Goal: Task Accomplishment & Management: Manage account settings

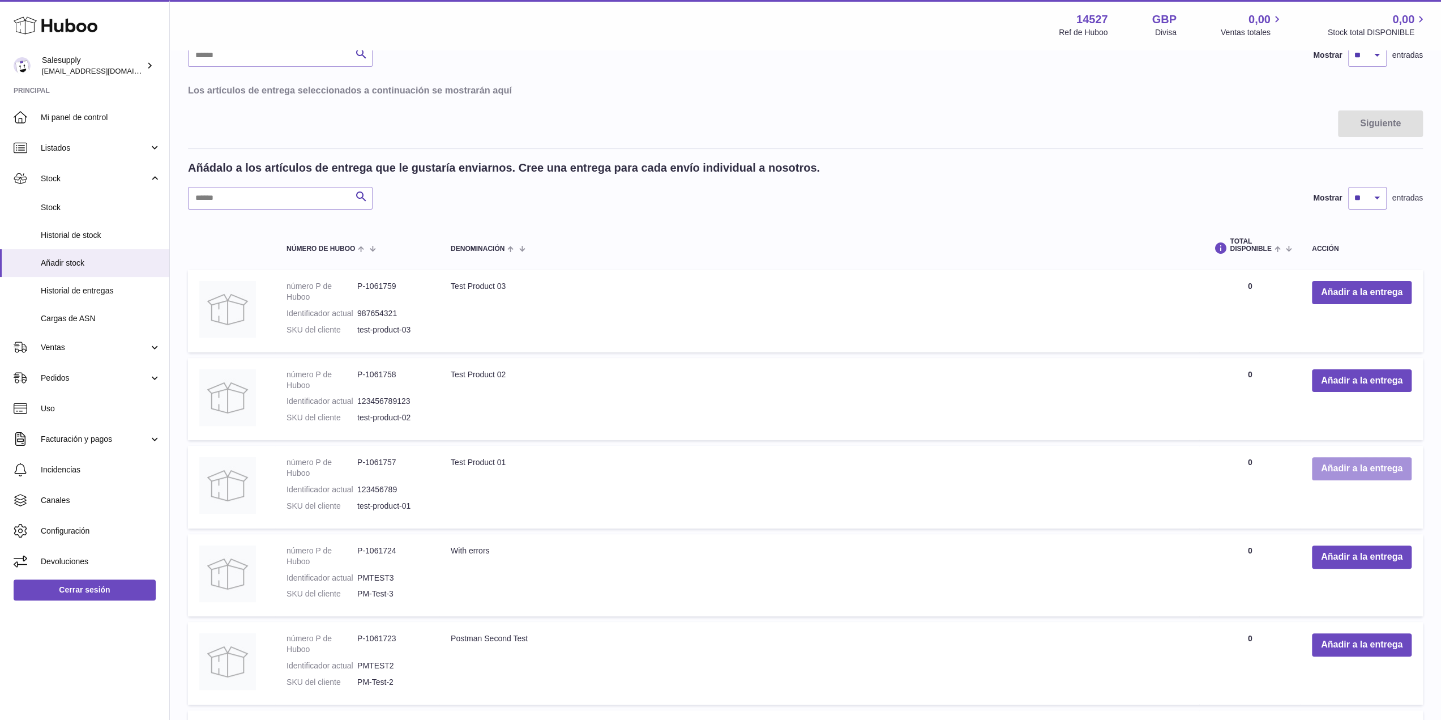
click at [1349, 465] on button "Añadir a la entrega" at bounding box center [1362, 468] width 100 height 23
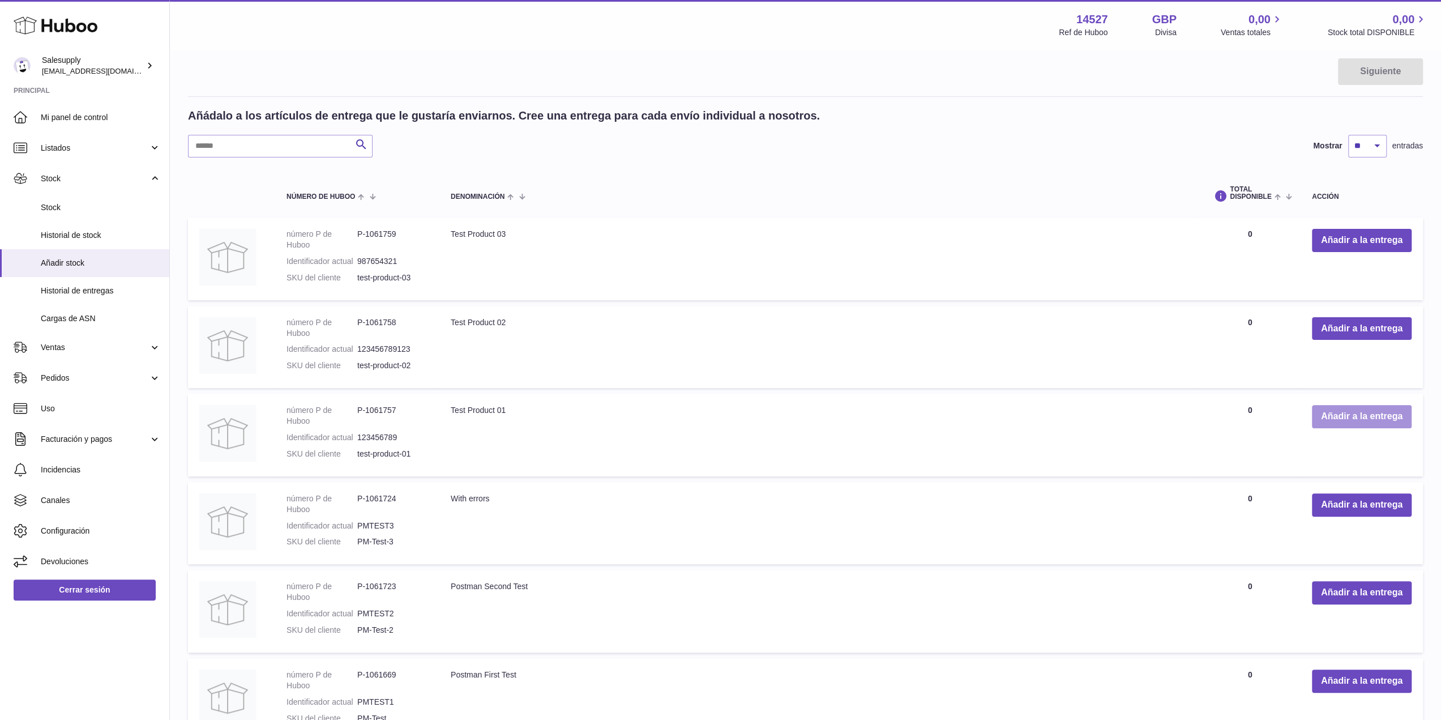
scroll to position [189, 0]
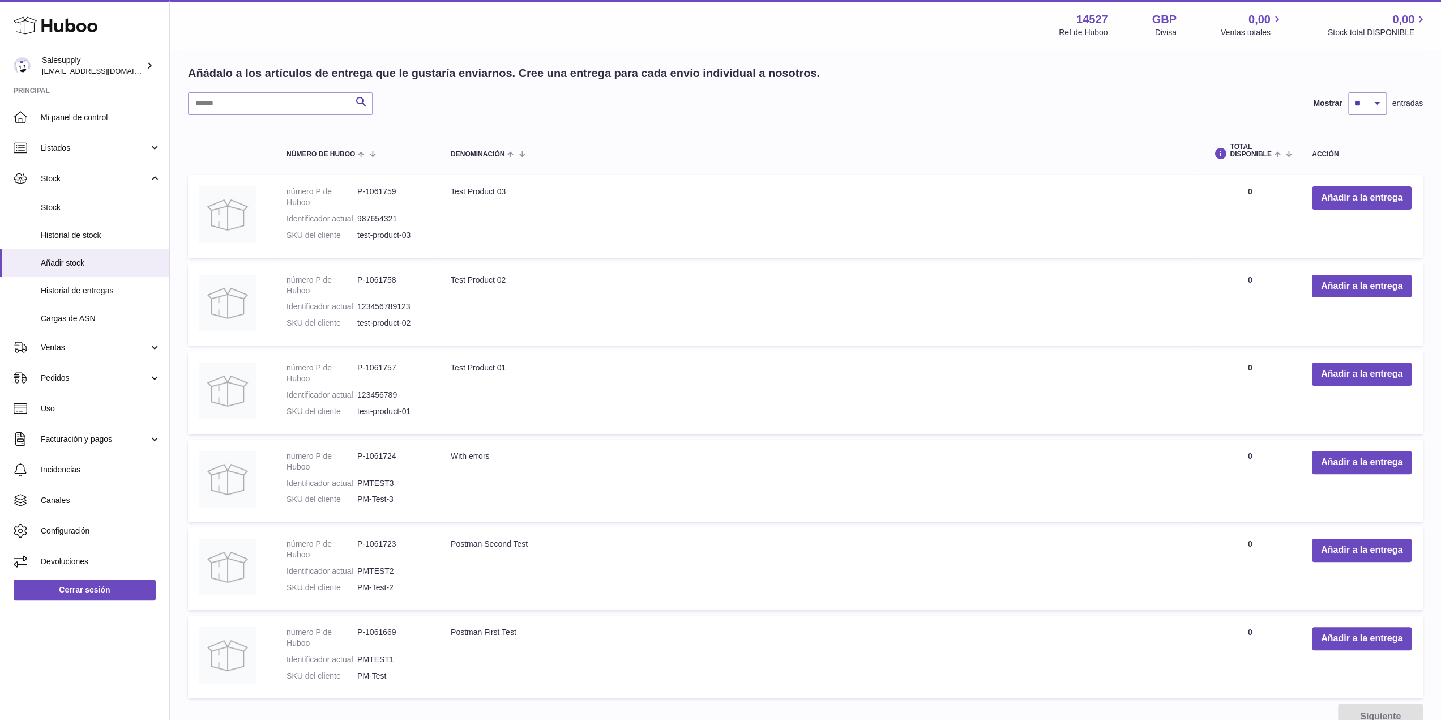
click at [437, 363] on td "número P de Huboo P-1061757 Identificador actual 123456789 SKU del cliente test…" at bounding box center [357, 392] width 164 height 83
click at [312, 400] on dl "número P de Huboo P-1061757 Identificador actual 123456789 SKU del cliente test…" at bounding box center [358, 392] width 142 height 60
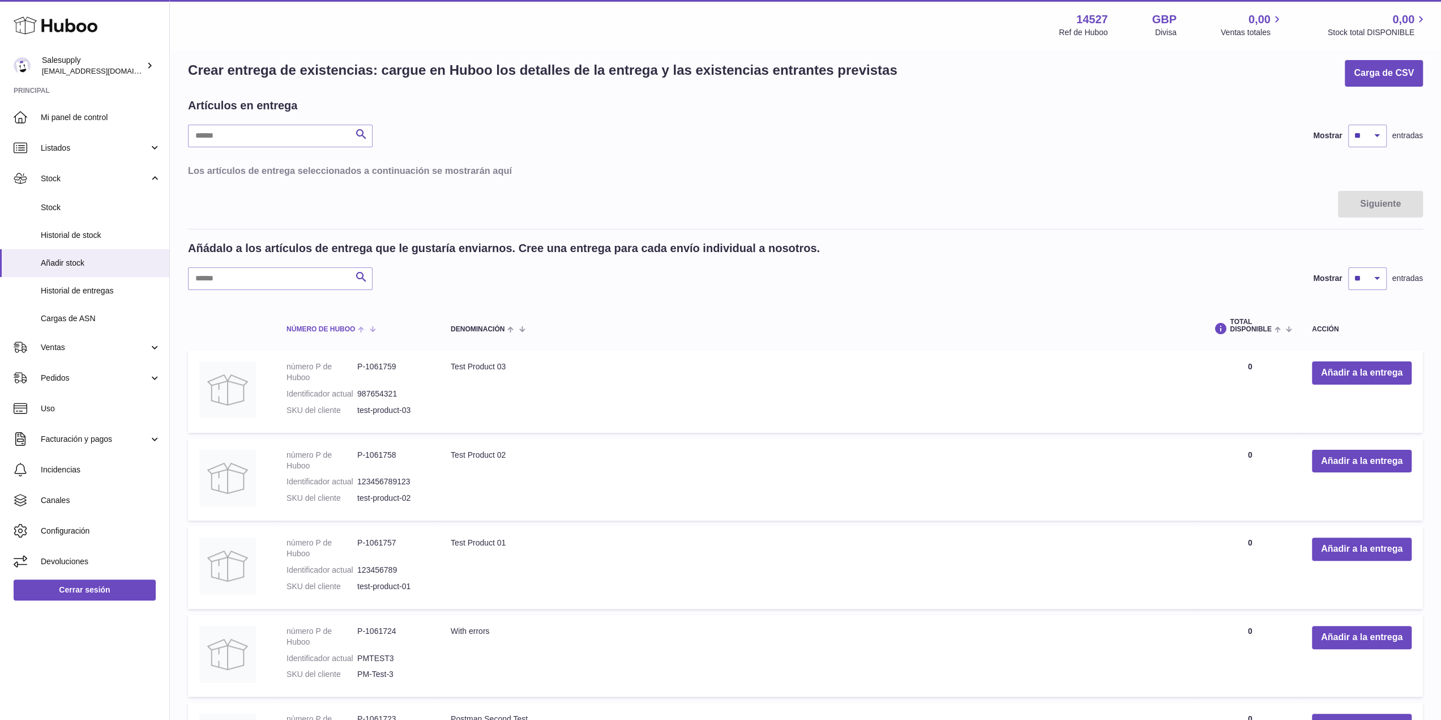
scroll to position [0, 0]
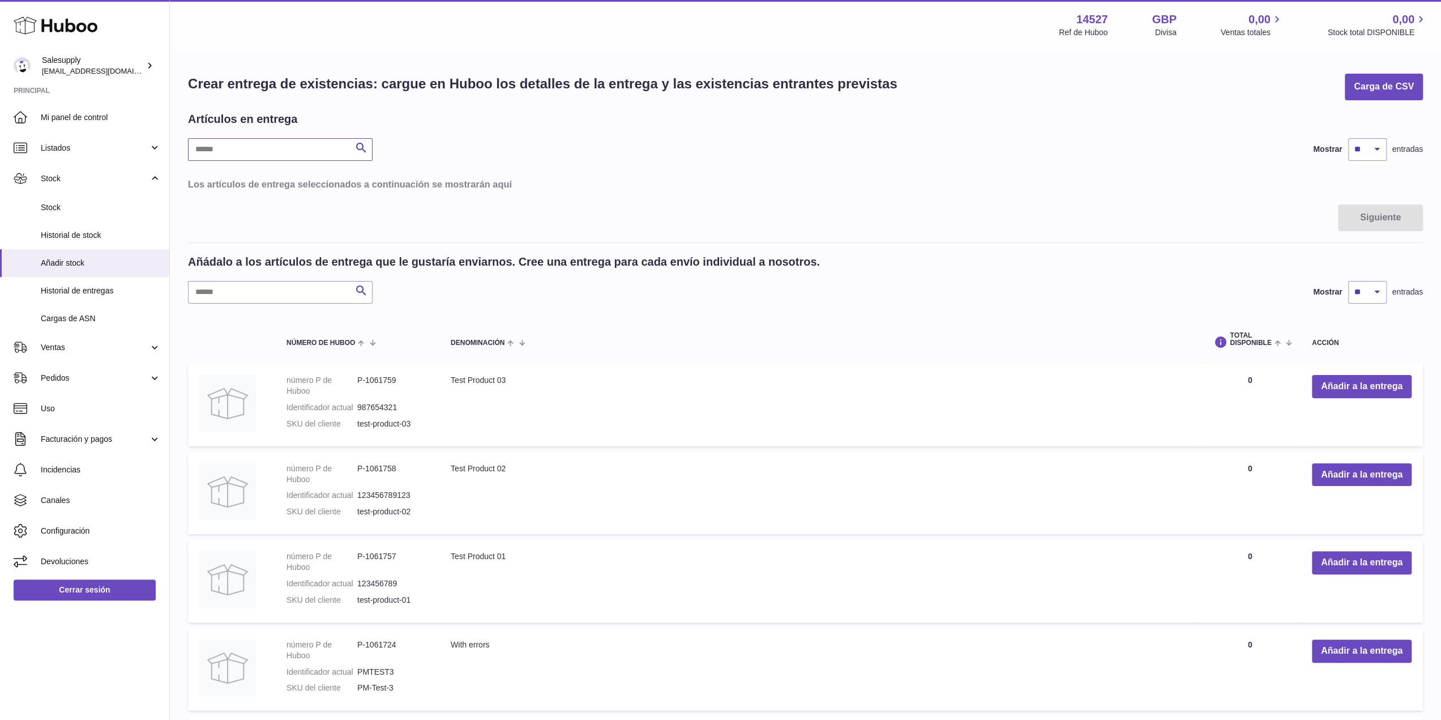
click at [270, 149] on input "text" at bounding box center [280, 149] width 185 height 23
drag, startPoint x: 494, startPoint y: 554, endPoint x: 448, endPoint y: 549, distance: 45.6
click at [448, 549] on td "Test Product 01" at bounding box center [819, 581] width 760 height 83
click at [367, 152] on div "**********" at bounding box center [805, 470] width 1271 height 941
click at [390, 580] on dd "123456789" at bounding box center [392, 583] width 71 height 11
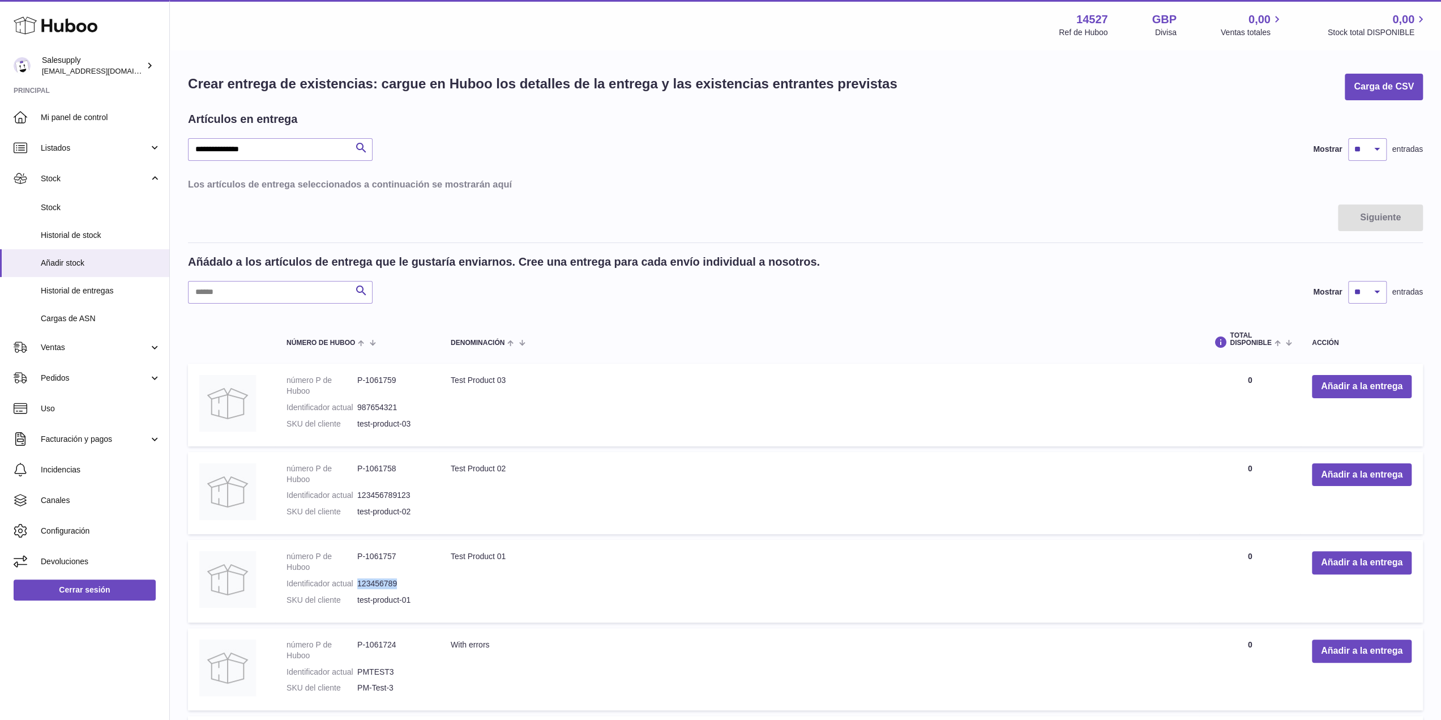
click at [390, 580] on dd "123456789" at bounding box center [392, 583] width 71 height 11
type input "**********"
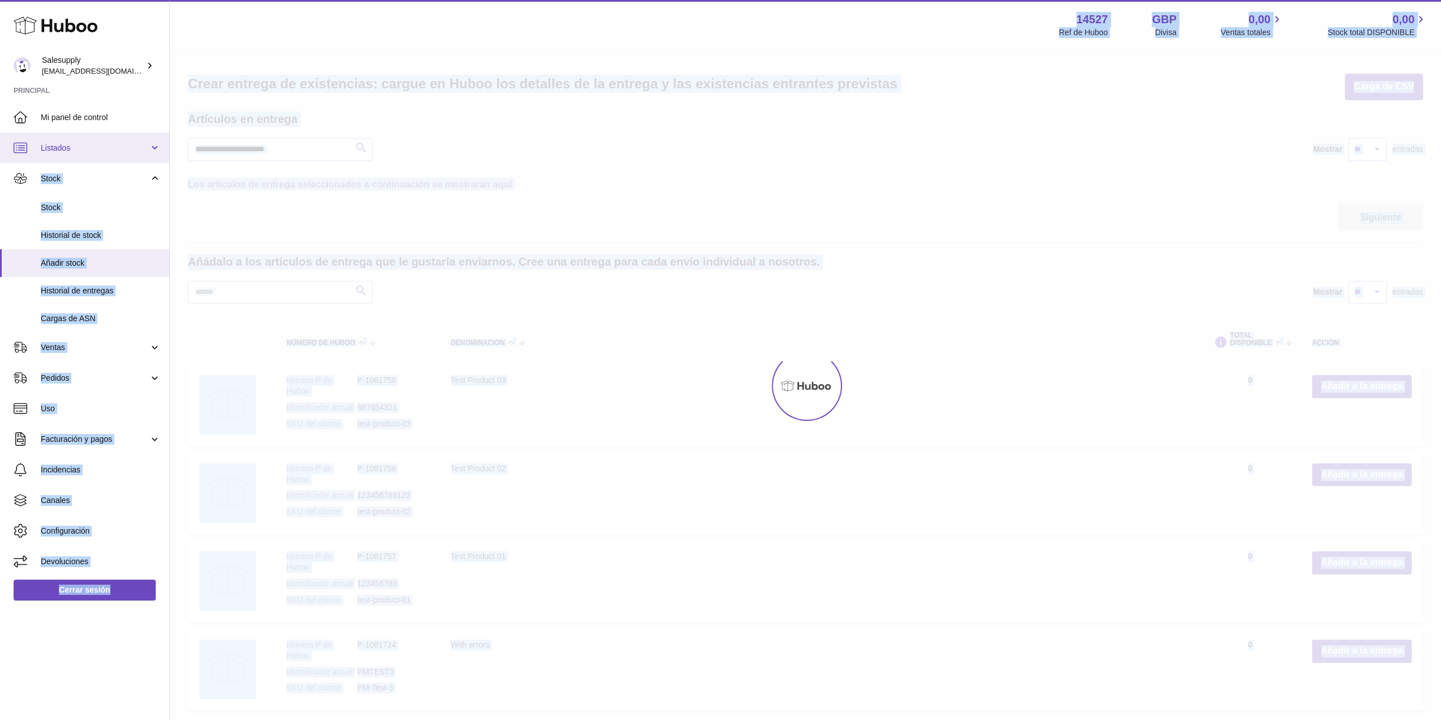
drag, startPoint x: 321, startPoint y: 155, endPoint x: 121, endPoint y: 140, distance: 200.4
click at [121, 140] on div "**********" at bounding box center [720, 504] width 1441 height 1008
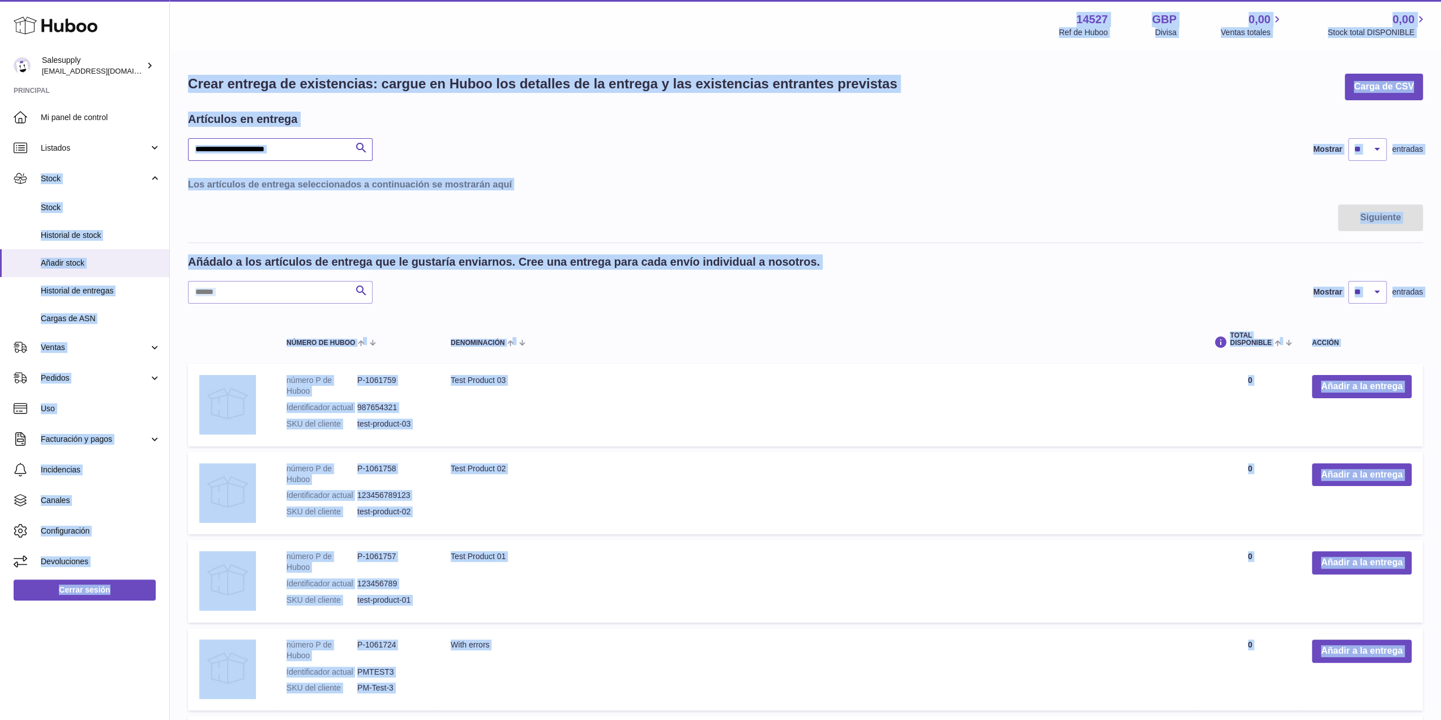
click at [322, 156] on input "**********" at bounding box center [280, 149] width 185 height 23
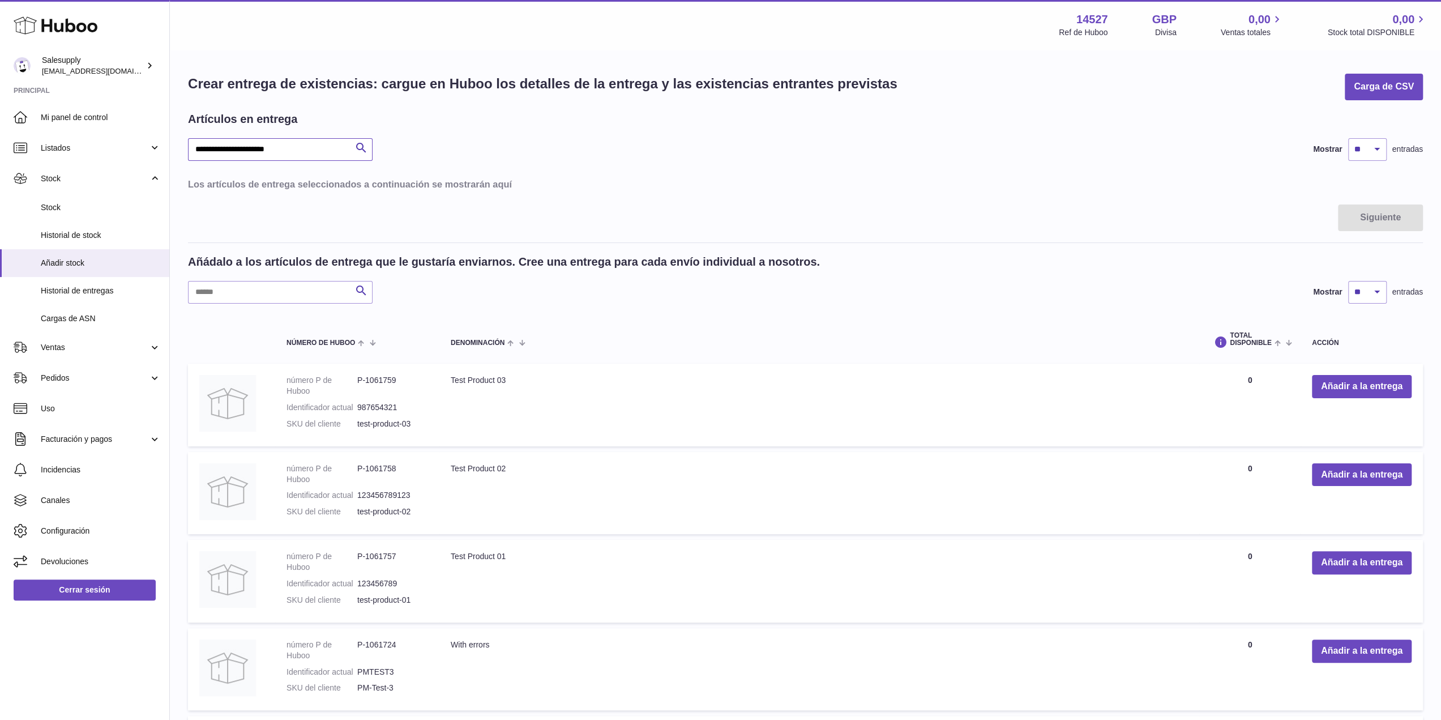
click at [319, 155] on input "**********" at bounding box center [280, 149] width 185 height 23
click at [320, 153] on input "**********" at bounding box center [280, 149] width 185 height 23
drag, startPoint x: 395, startPoint y: 558, endPoint x: 366, endPoint y: 559, distance: 28.9
click at [366, 559] on dd "P-1061757" at bounding box center [392, 562] width 71 height 22
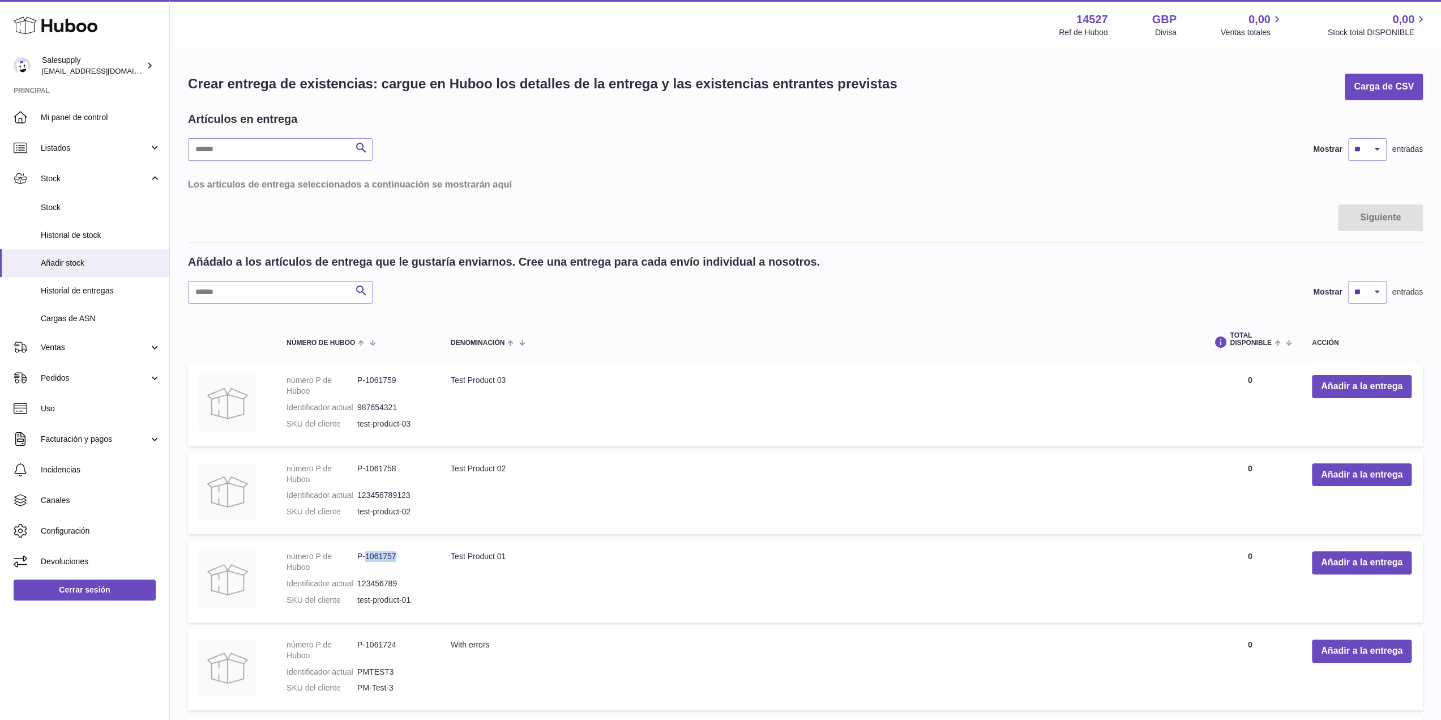
copy dd "1061757"
click at [276, 151] on input "text" at bounding box center [280, 149] width 185 height 23
paste input "*******"
type input "*******"
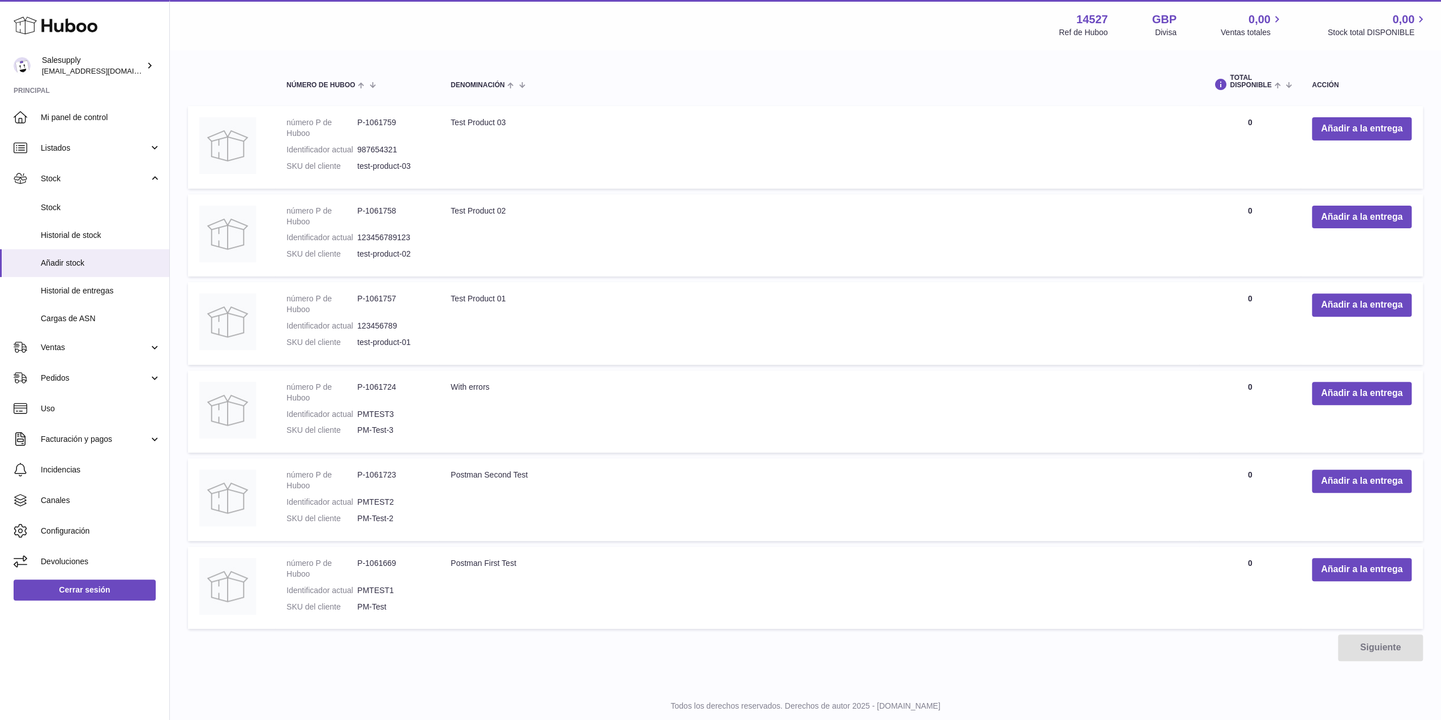
scroll to position [288, 0]
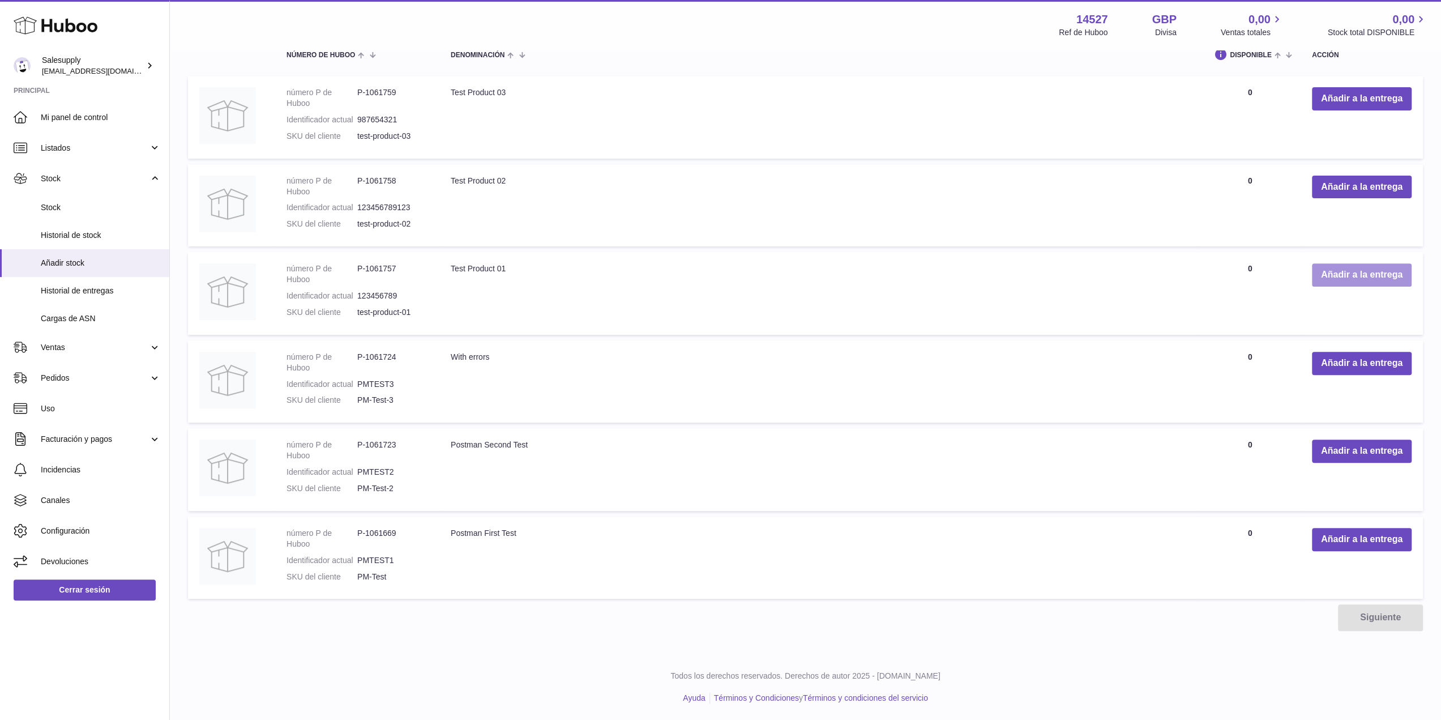
click at [1361, 275] on button "Añadir a la entrega" at bounding box center [1362, 274] width 100 height 23
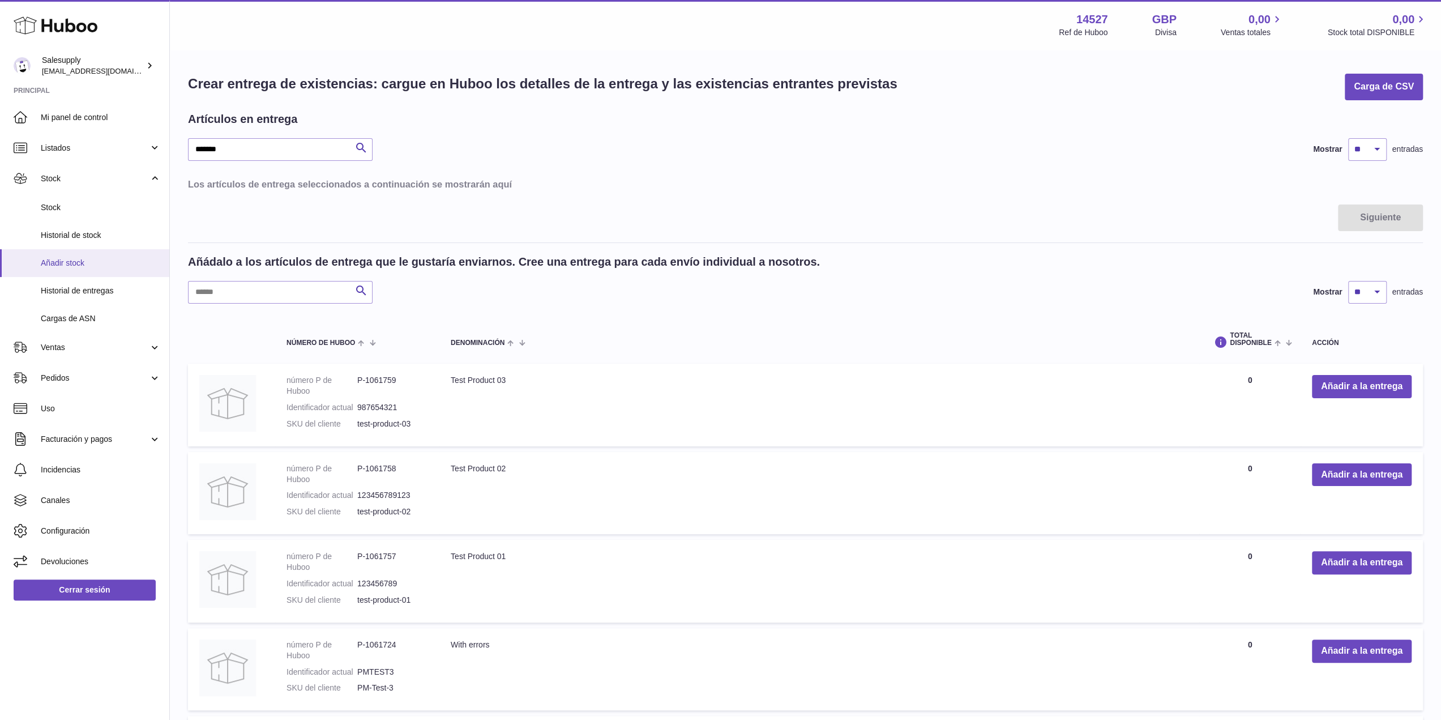
click at [55, 254] on link "Añadir stock" at bounding box center [84, 263] width 169 height 28
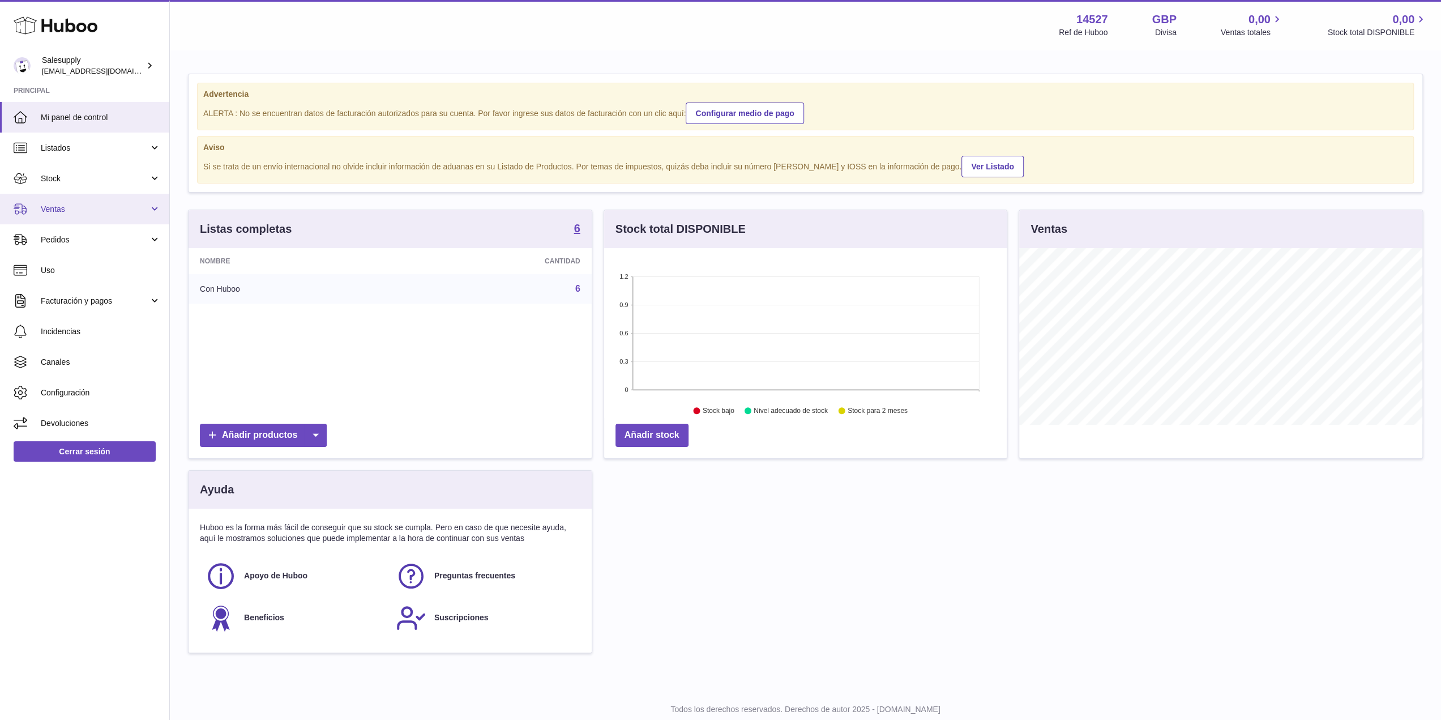
scroll to position [177, 403]
click at [579, 224] on strong "6" at bounding box center [577, 228] width 6 height 11
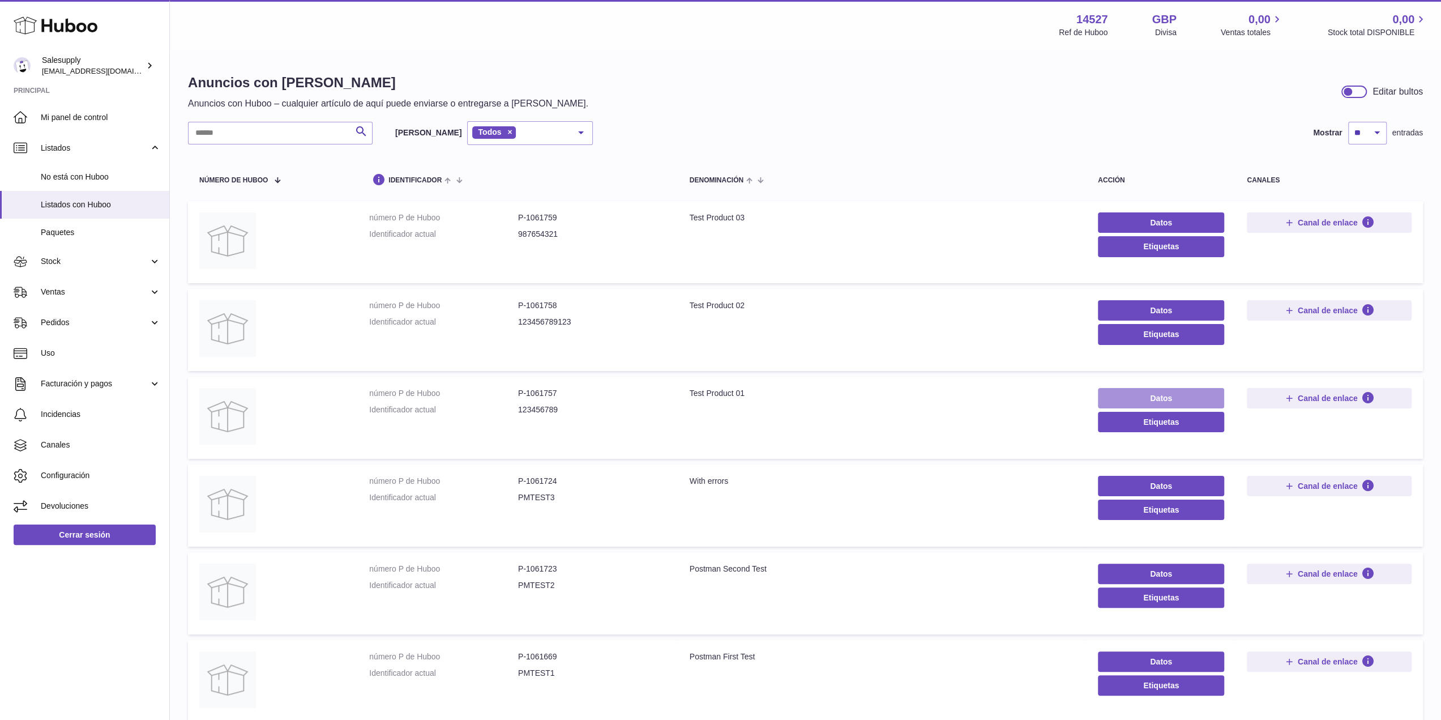
click at [1193, 407] on link "Datos" at bounding box center [1161, 398] width 126 height 20
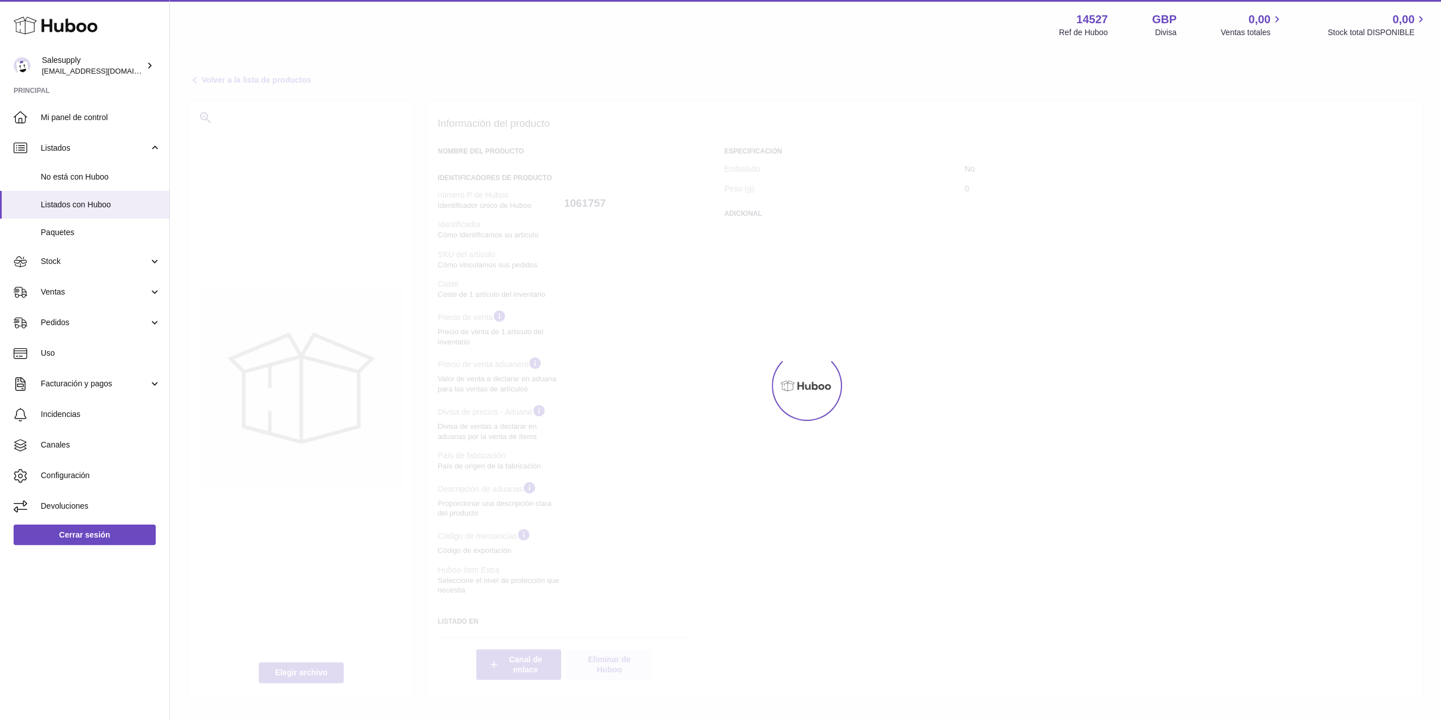
select select
select select "**"
select select "****"
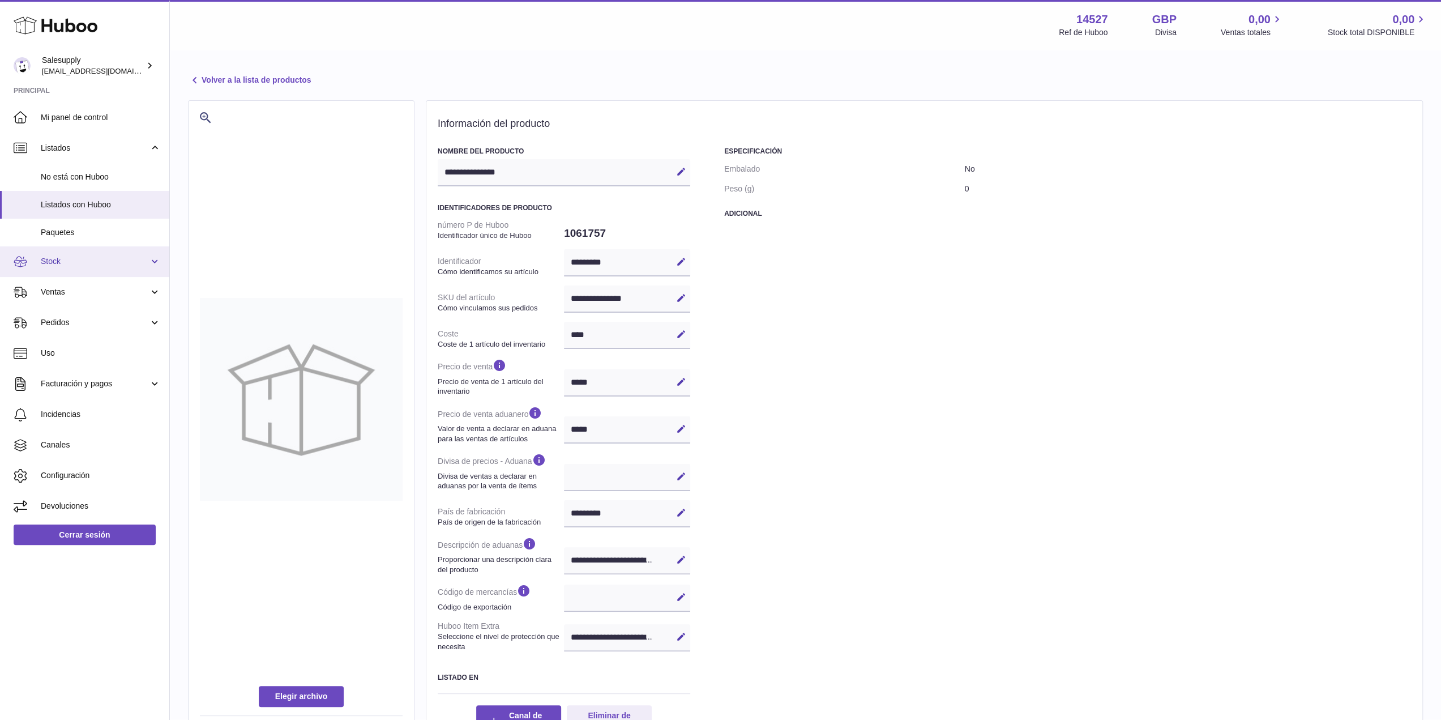
click at [87, 270] on link "Stock" at bounding box center [84, 261] width 169 height 31
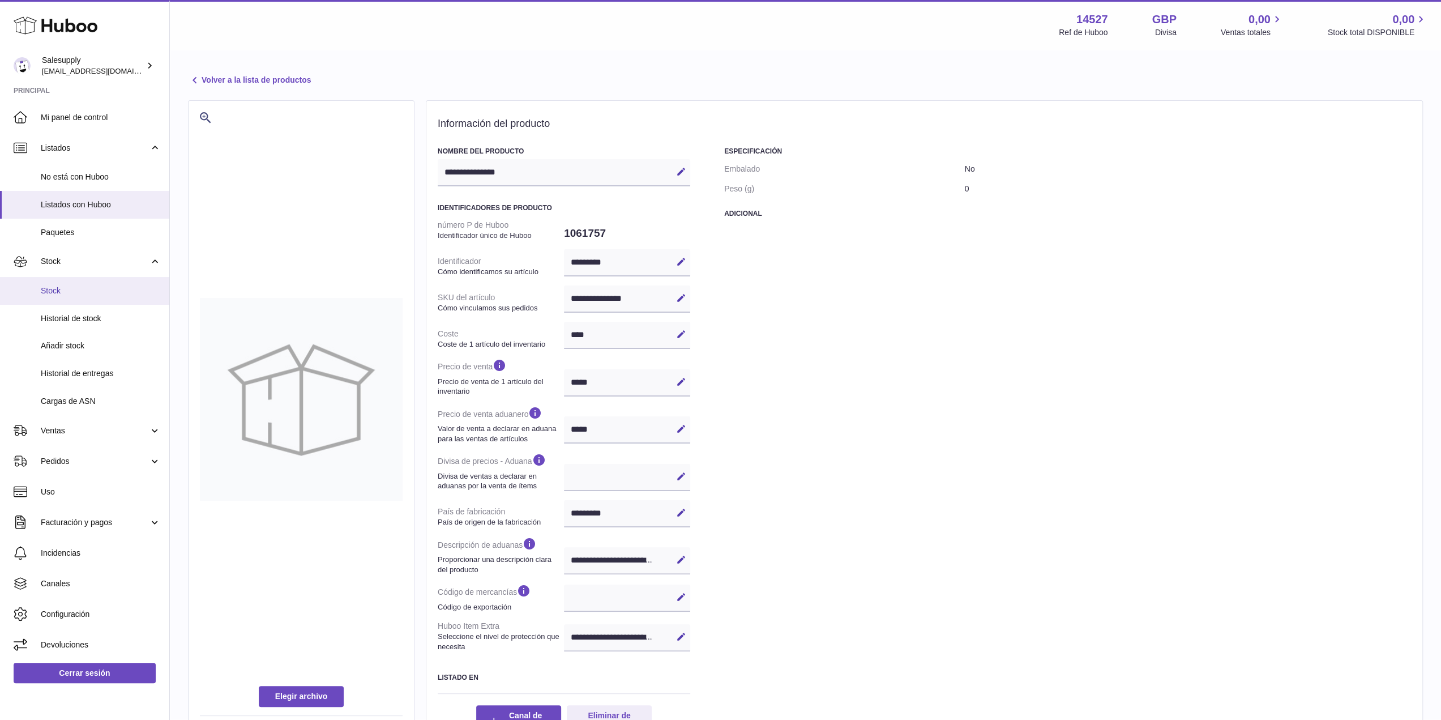
click at [79, 287] on span "Stock" at bounding box center [101, 290] width 120 height 11
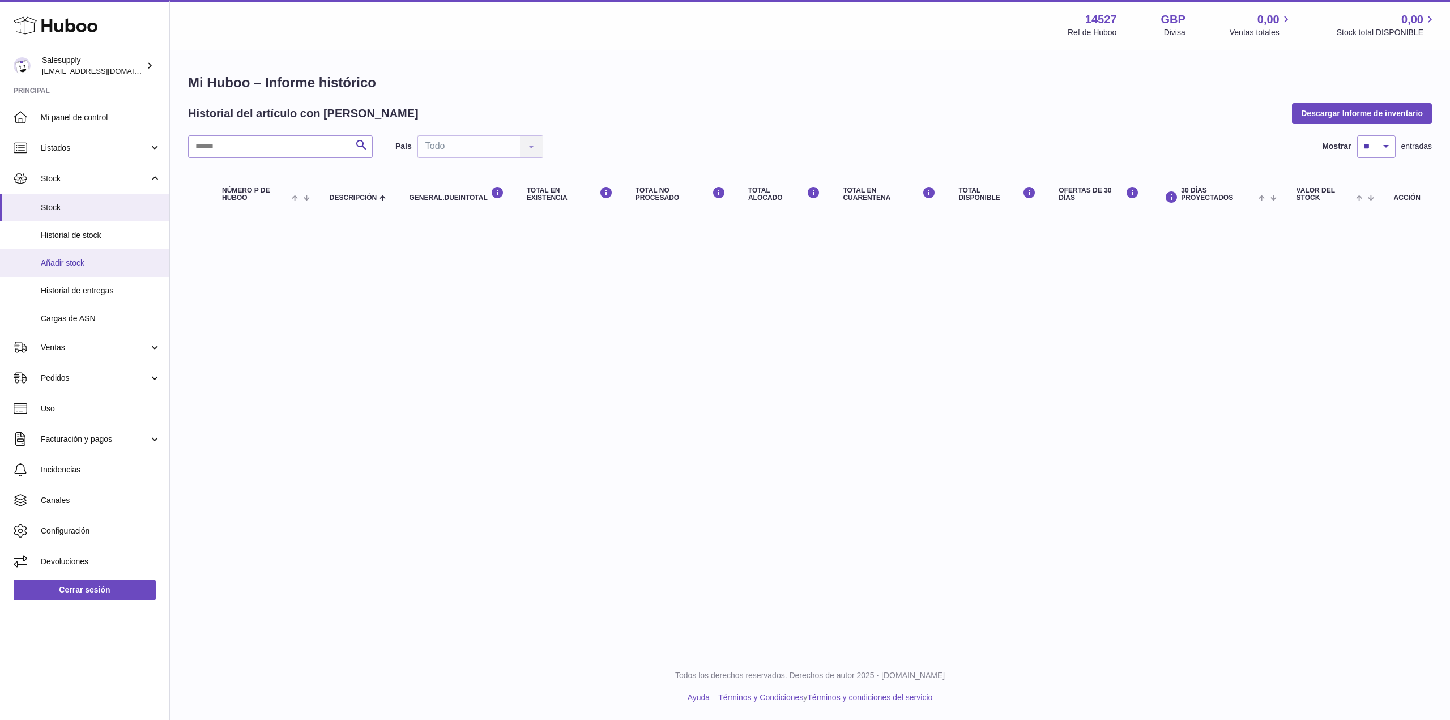
click at [101, 268] on link "Añadir stock" at bounding box center [84, 263] width 169 height 28
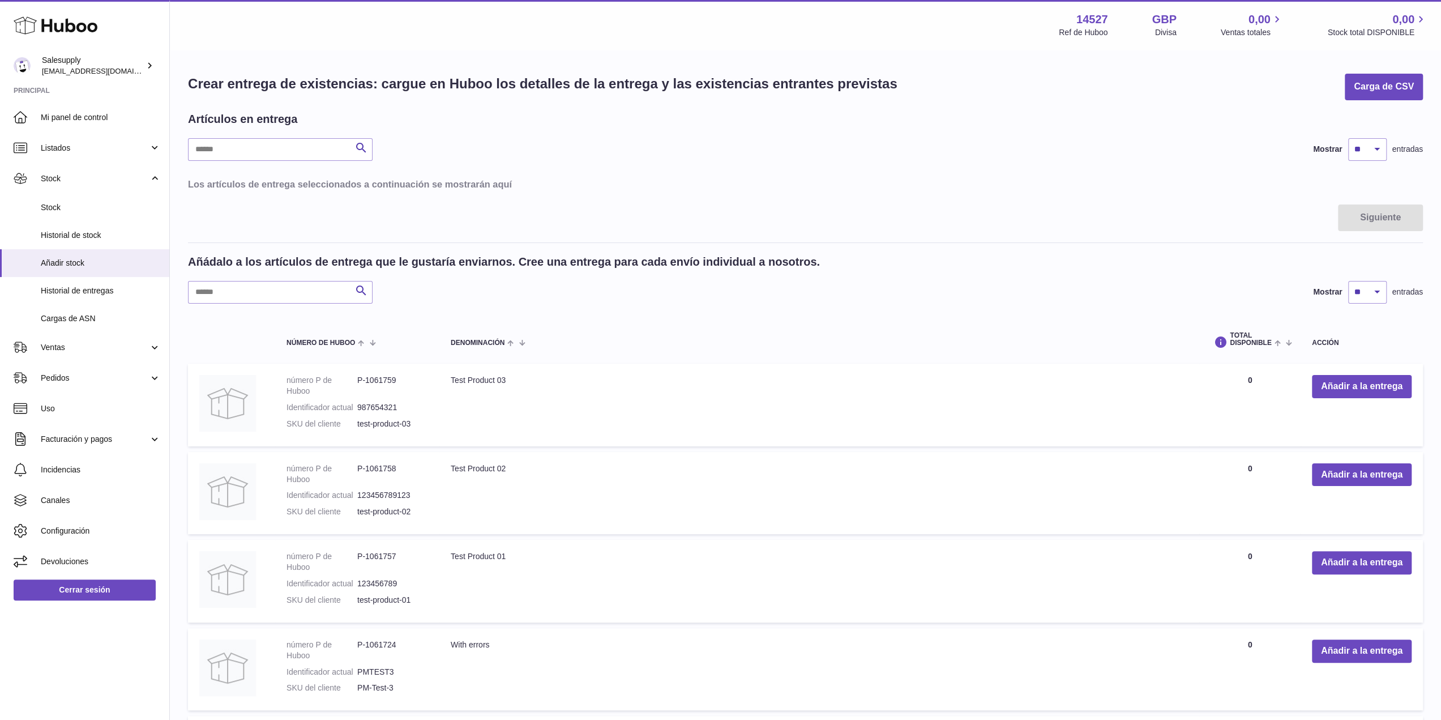
drag, startPoint x: 1249, startPoint y: 552, endPoint x: 1297, endPoint y: 562, distance: 49.1
click at [1251, 553] on td "Total DISPONIBLE 0" at bounding box center [1249, 581] width 101 height 83
click at [1310, 563] on td "Añadir a la entrega" at bounding box center [1362, 581] width 122 height 83
click at [1327, 565] on button "Añadir a la entrega" at bounding box center [1362, 562] width 100 height 23
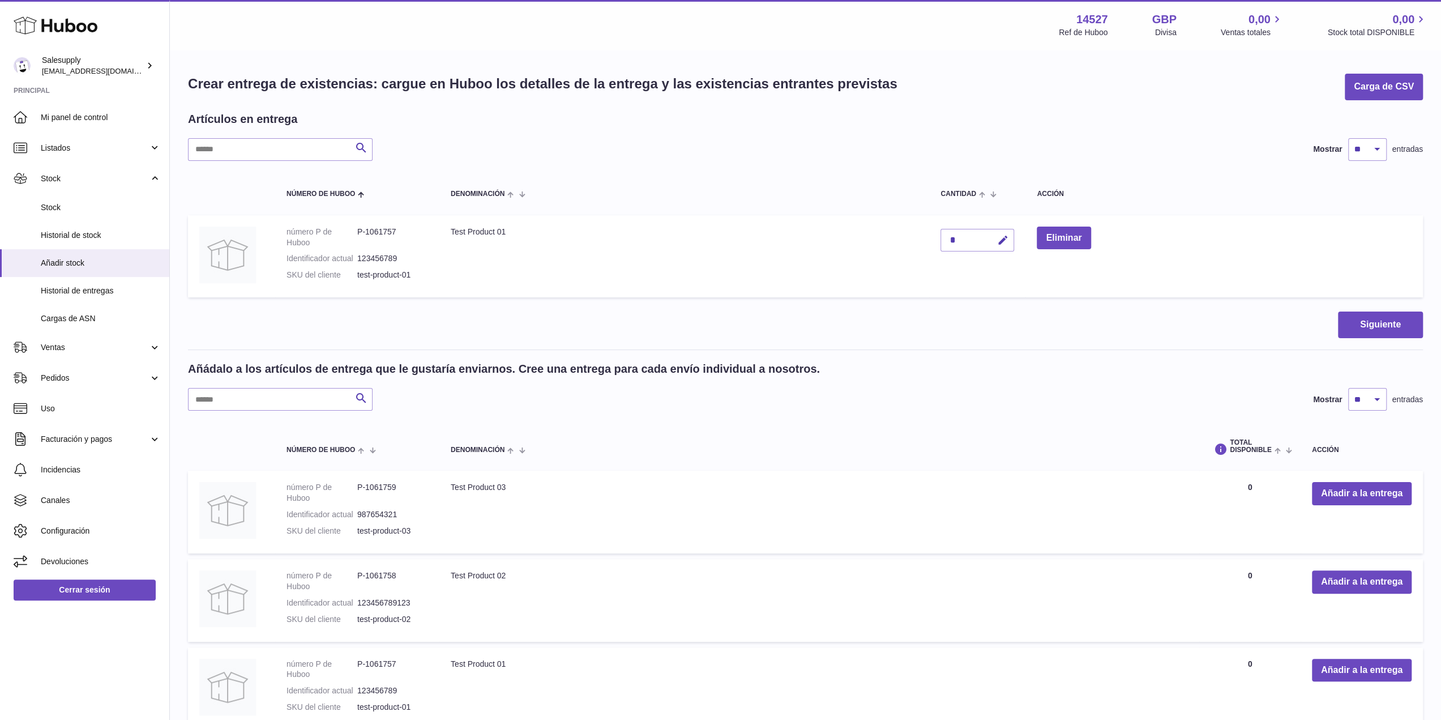
click at [978, 236] on div "*" at bounding box center [978, 240] width 74 height 23
click at [997, 241] on button "button" at bounding box center [1001, 240] width 27 height 23
type input "**"
click at [1360, 323] on button "Siguiente" at bounding box center [1380, 324] width 85 height 27
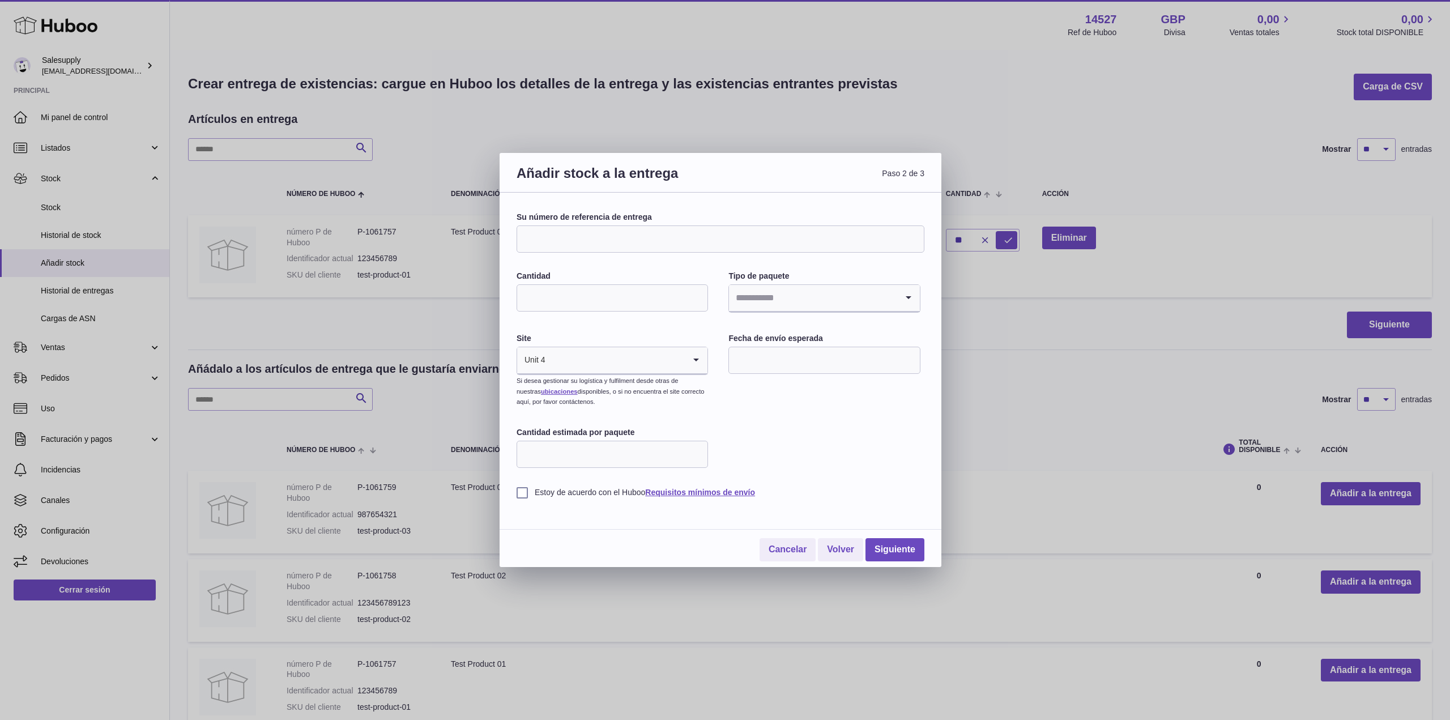
click at [593, 235] on input "Su número de referencia de entrega" at bounding box center [720, 238] width 408 height 27
click at [632, 368] on input "Search for option" at bounding box center [601, 360] width 168 height 26
click at [848, 412] on div "Su número de referencia de entrega Cantidad Tipo de paquete Loading... Site Uni…" at bounding box center [720, 355] width 408 height 286
click at [876, 540] on link "Siguiente" at bounding box center [894, 549] width 59 height 23
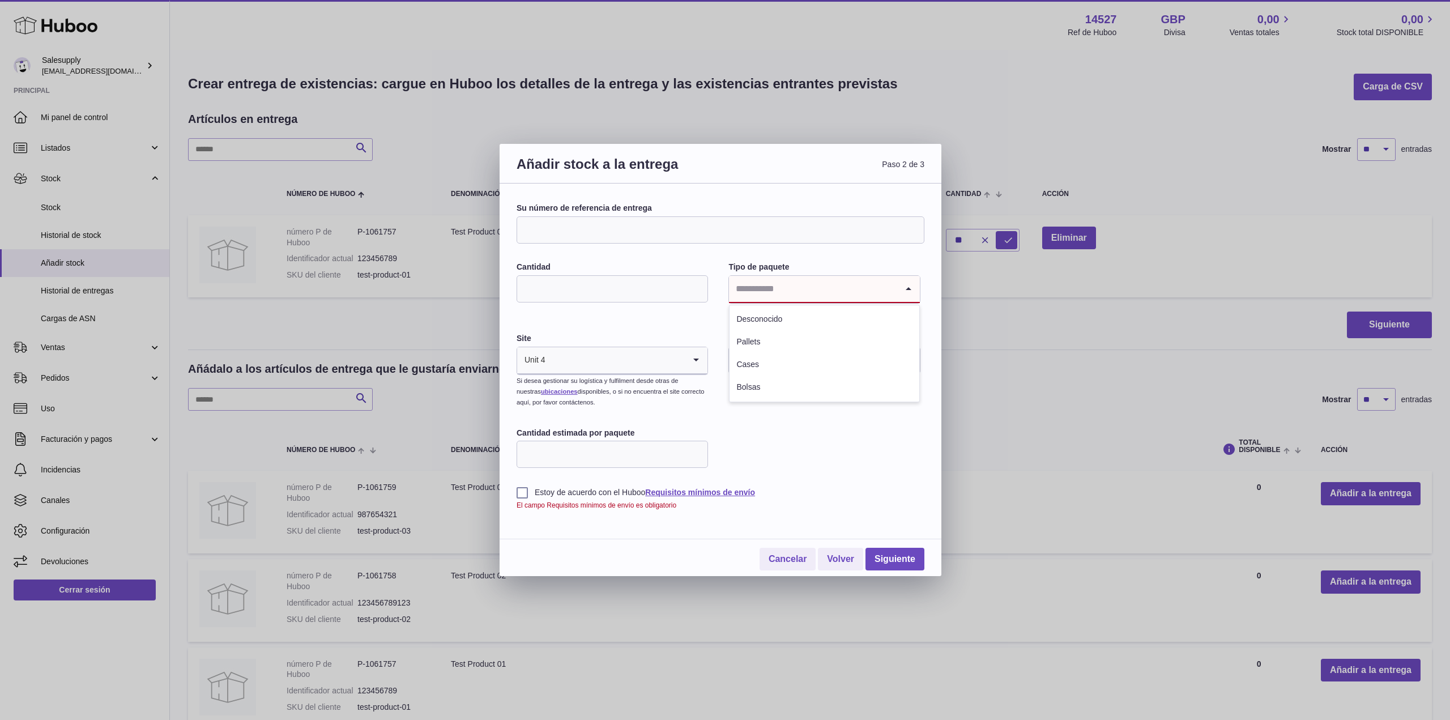
click at [794, 285] on input "Search for option" at bounding box center [813, 289] width 168 height 26
click at [760, 328] on li "Desconocido" at bounding box center [823, 319] width 189 height 23
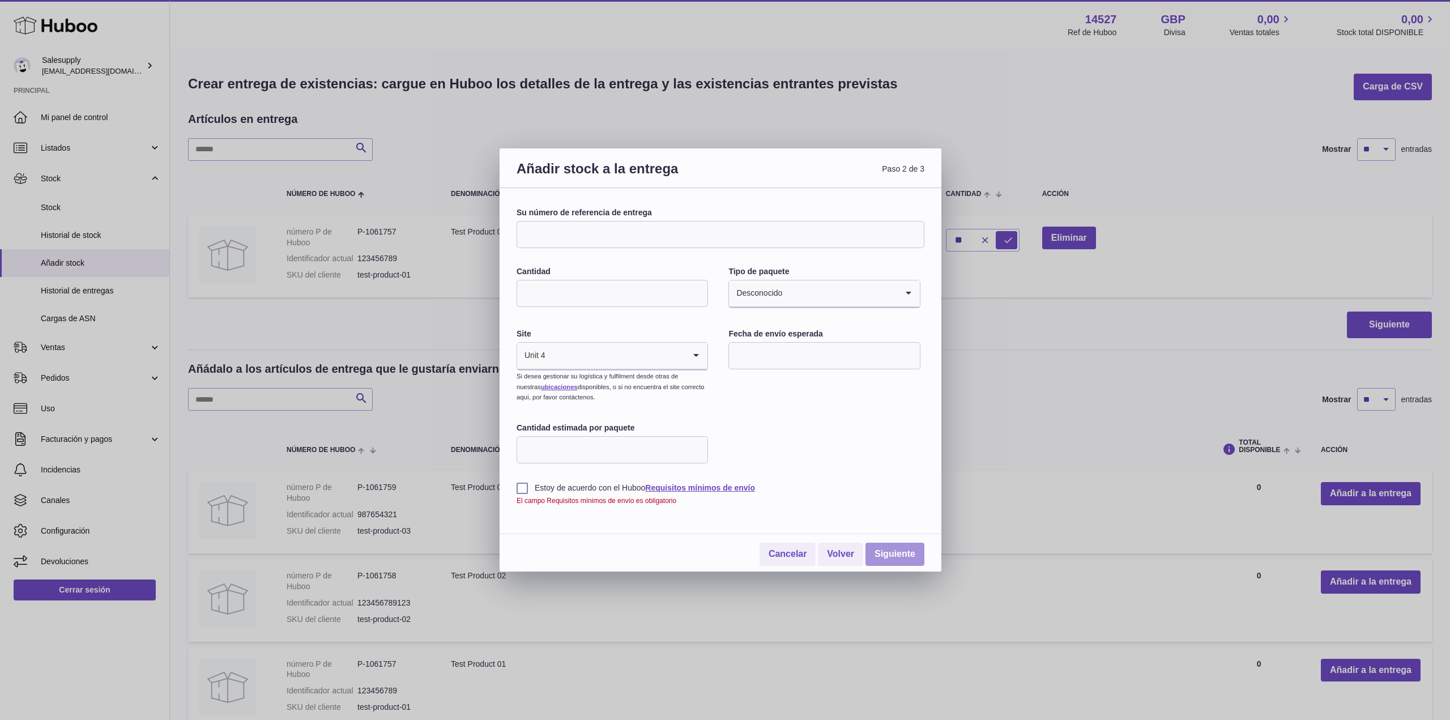
click at [896, 555] on link "Siguiente" at bounding box center [894, 553] width 59 height 23
click at [528, 489] on label "Estoy de acuerdo con el Huboo Requisitos mínimos de envío" at bounding box center [720, 487] width 408 height 11
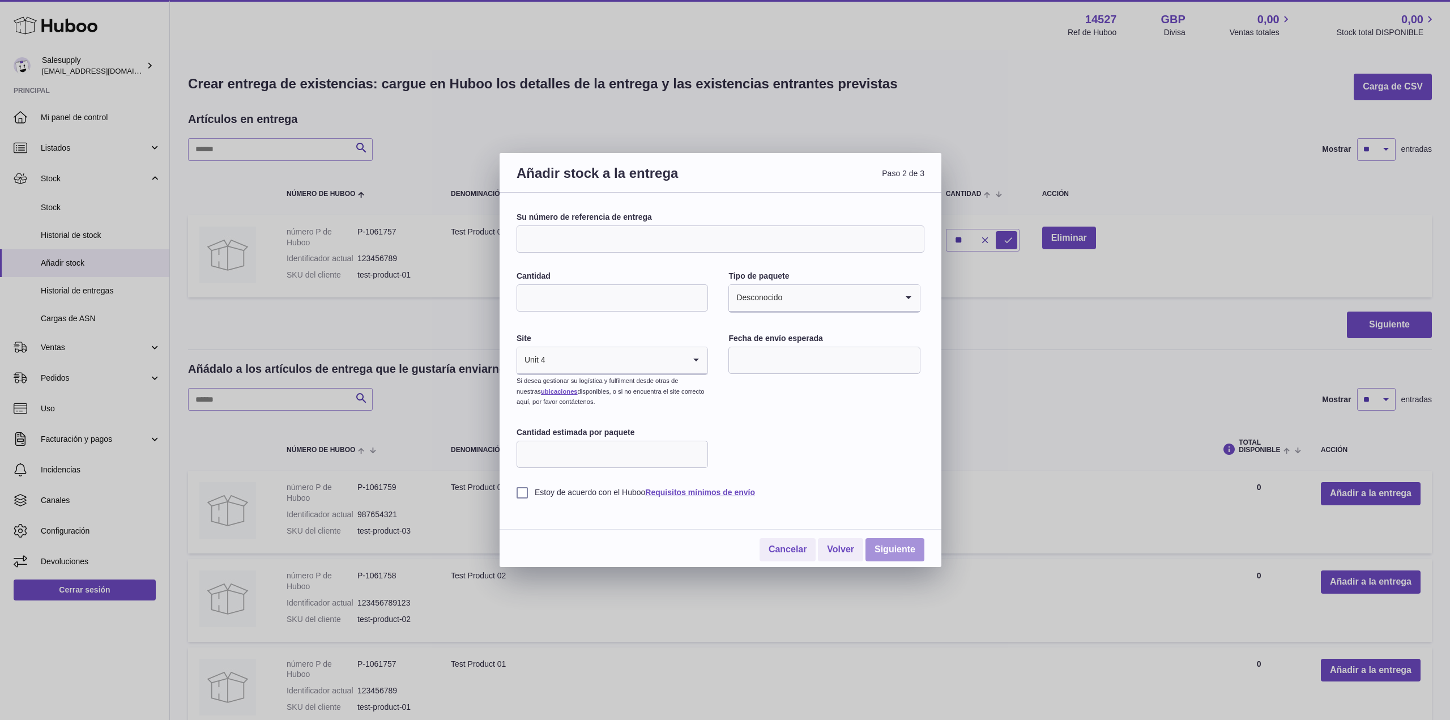
click at [912, 546] on link "Siguiente" at bounding box center [894, 549] width 59 height 23
click at [797, 546] on link "Cancelar" at bounding box center [787, 549] width 57 height 23
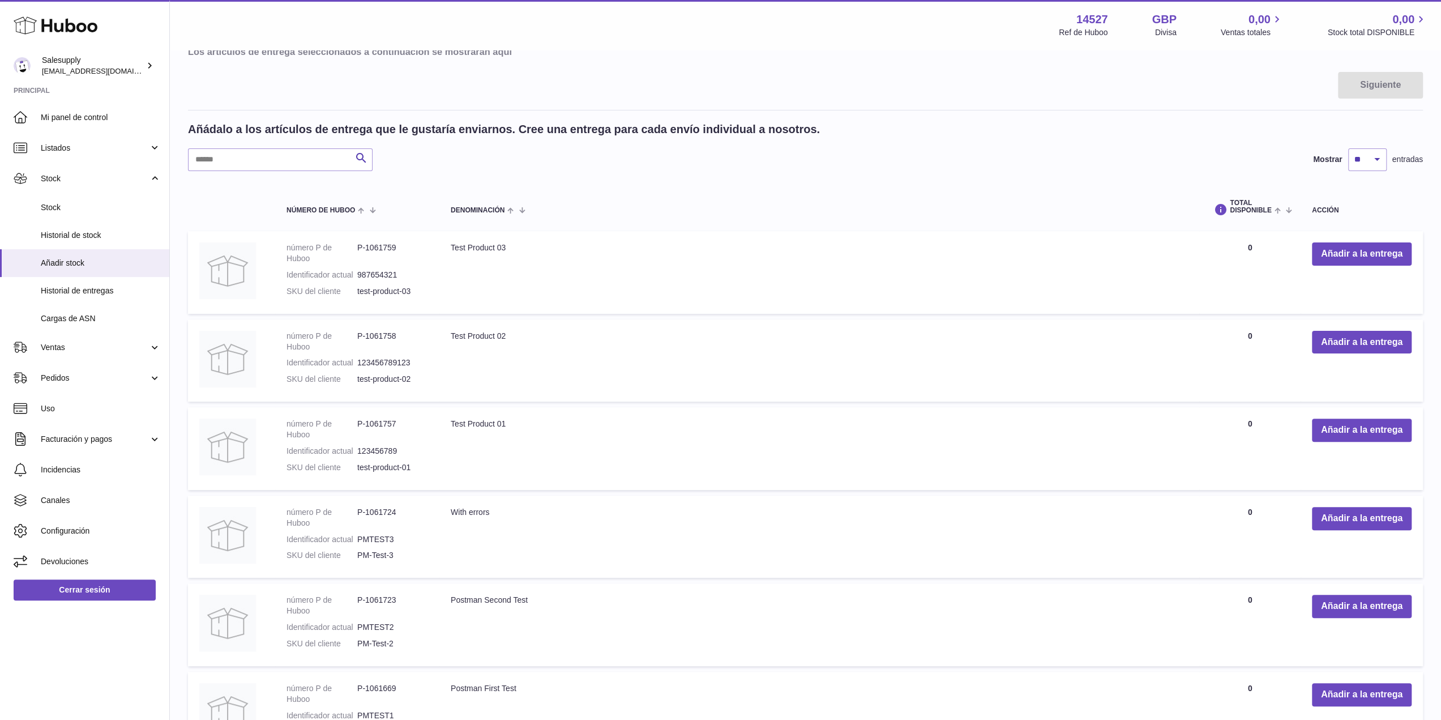
scroll to position [189, 0]
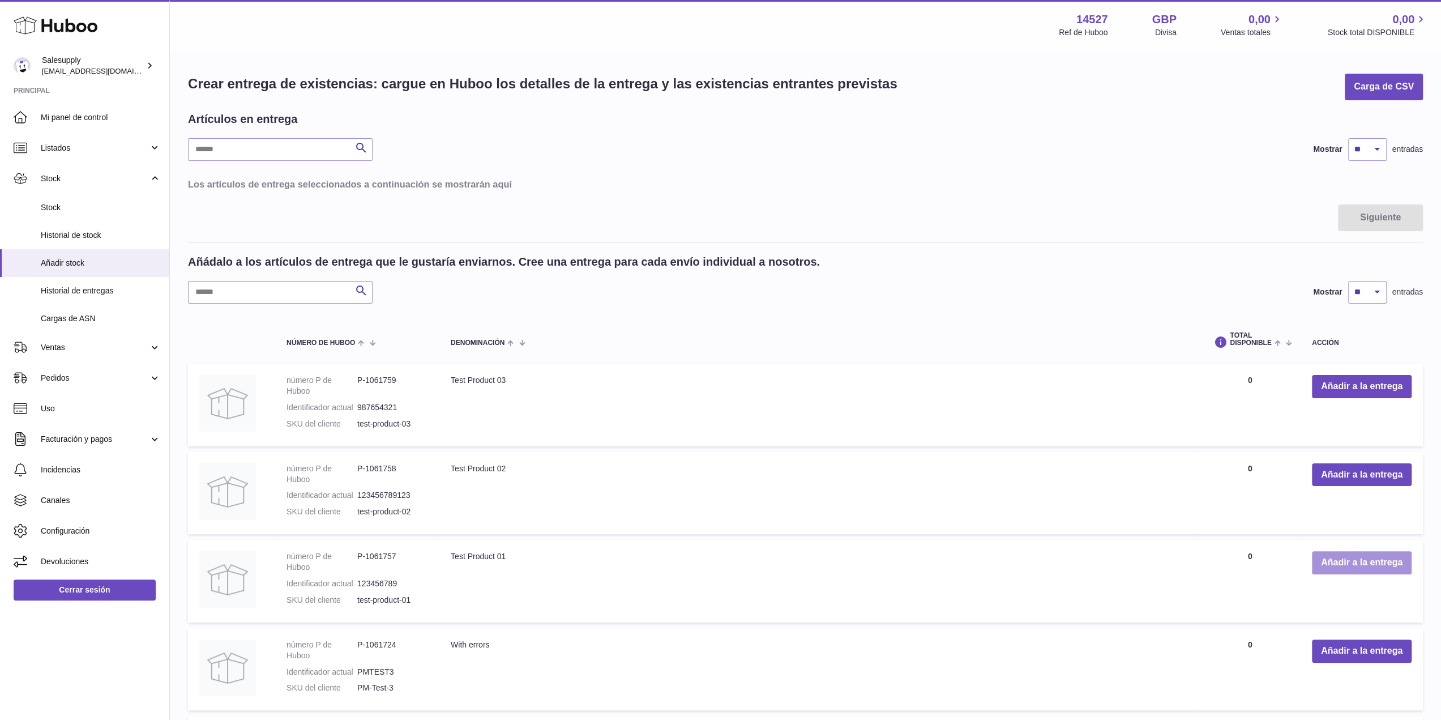
click at [1335, 562] on button "Añadir a la entrega" at bounding box center [1362, 562] width 100 height 23
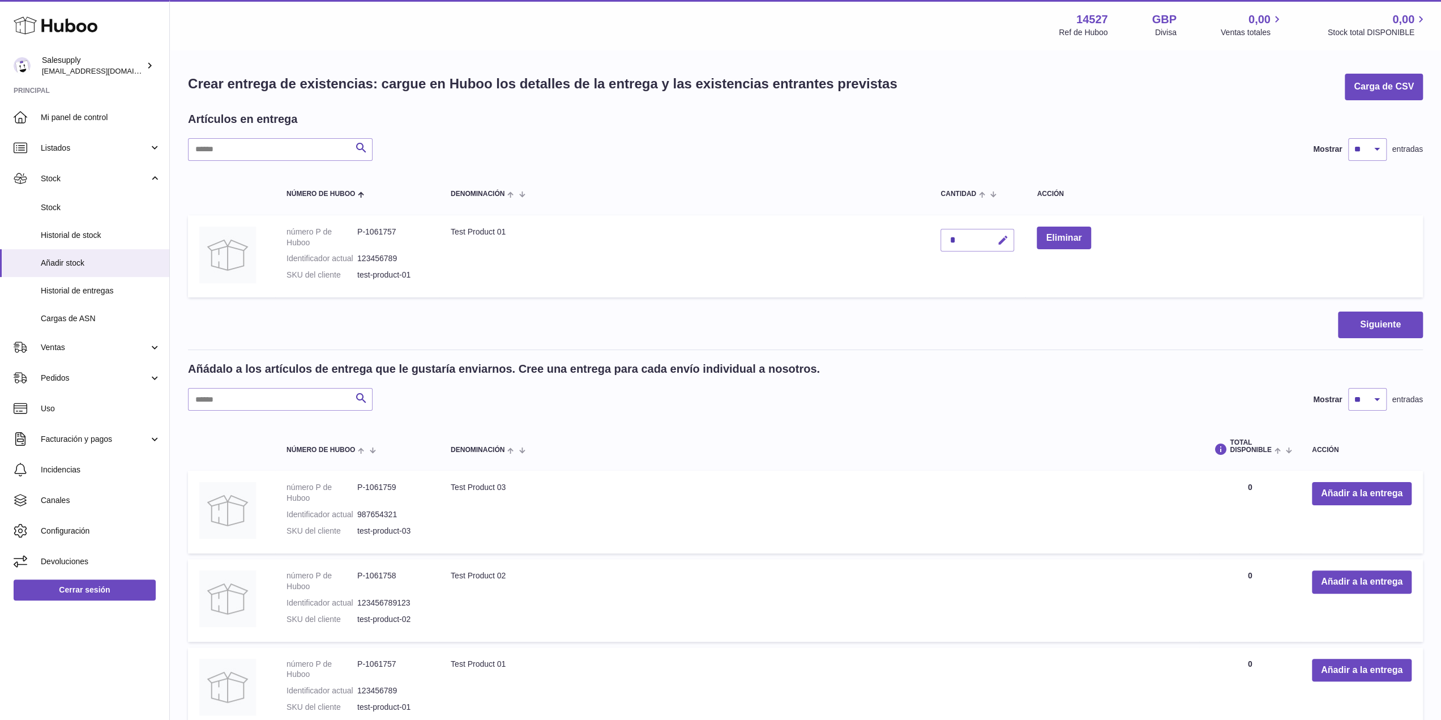
click at [1005, 240] on icon "button" at bounding box center [1003, 240] width 12 height 12
type input "**"
click at [1000, 236] on icon "submit" at bounding box center [1003, 240] width 10 height 10
click at [1396, 332] on button "Siguiente" at bounding box center [1380, 324] width 85 height 27
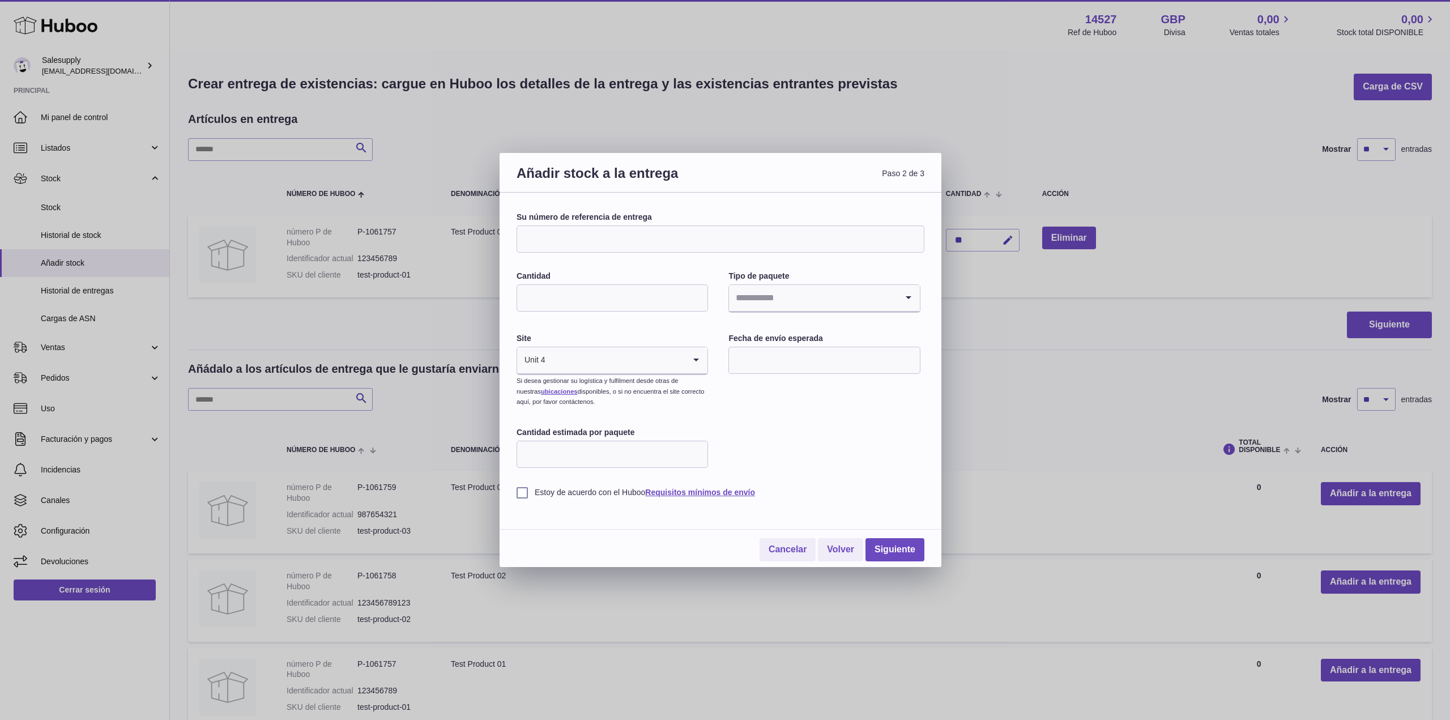
click at [613, 299] on input "Cantidad" at bounding box center [611, 297] width 191 height 27
type input "**"
click at [810, 298] on input "Search for option" at bounding box center [813, 298] width 168 height 26
click at [780, 326] on li "Desconocido" at bounding box center [823, 328] width 189 height 23
click at [524, 493] on label "Estoy de acuerdo con el Huboo Requisitos mínimos de envío" at bounding box center [720, 492] width 408 height 11
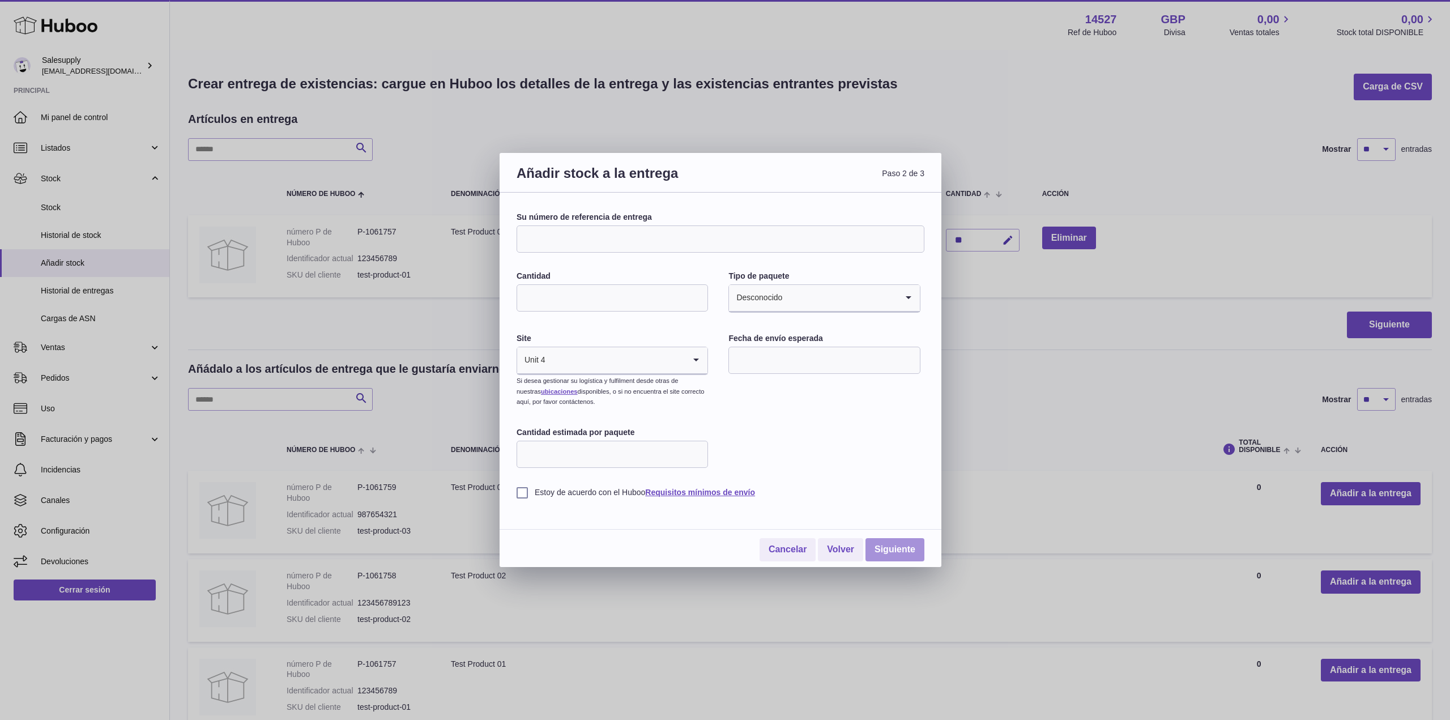
click at [909, 558] on link "Siguiente" at bounding box center [894, 549] width 59 height 23
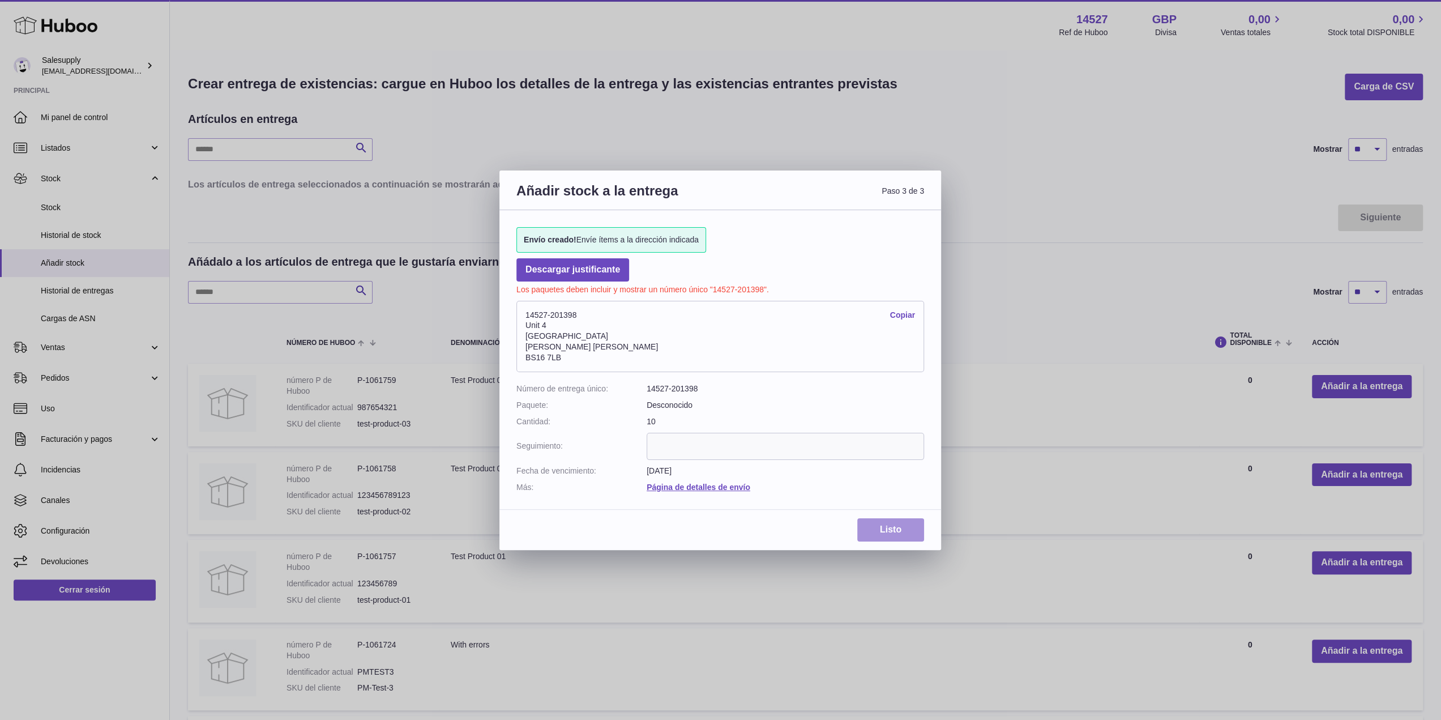
click at [889, 526] on link "Listo" at bounding box center [890, 529] width 67 height 23
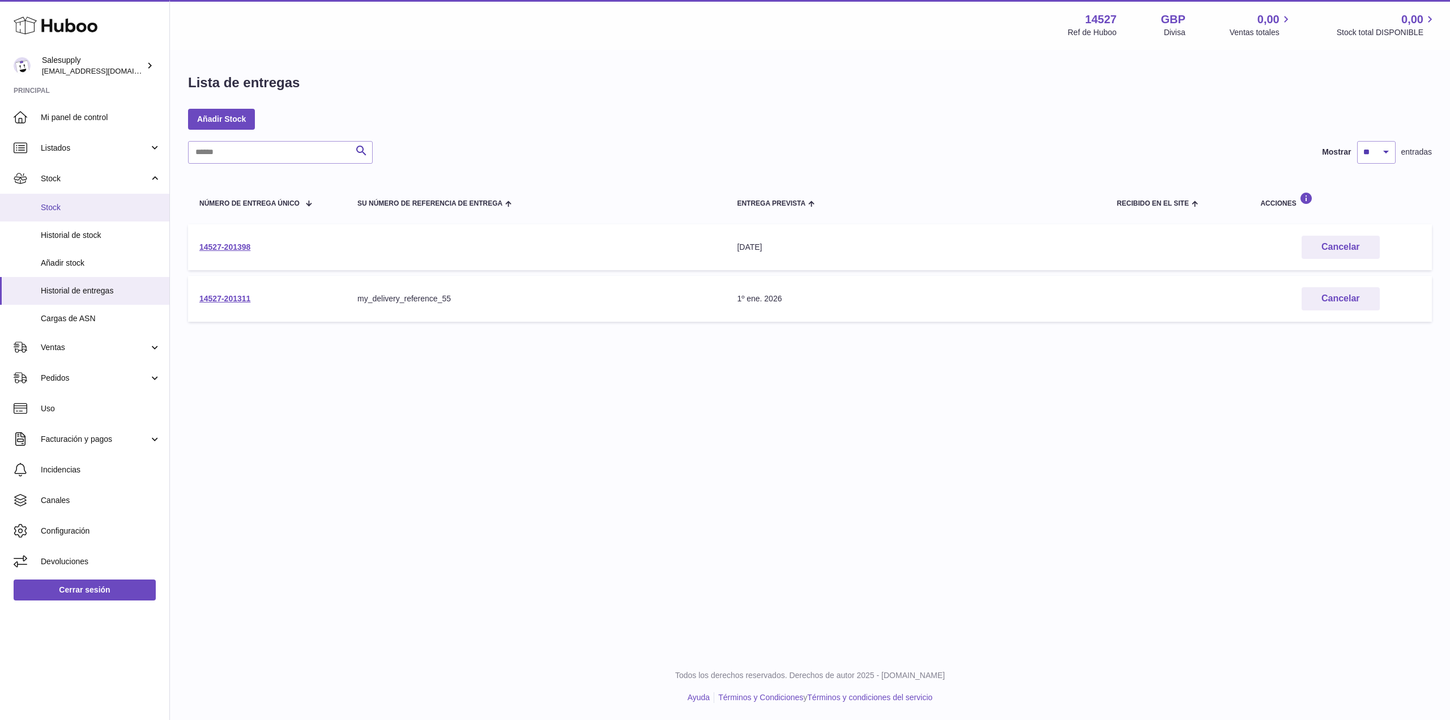
click at [69, 208] on span "Stock" at bounding box center [101, 207] width 120 height 11
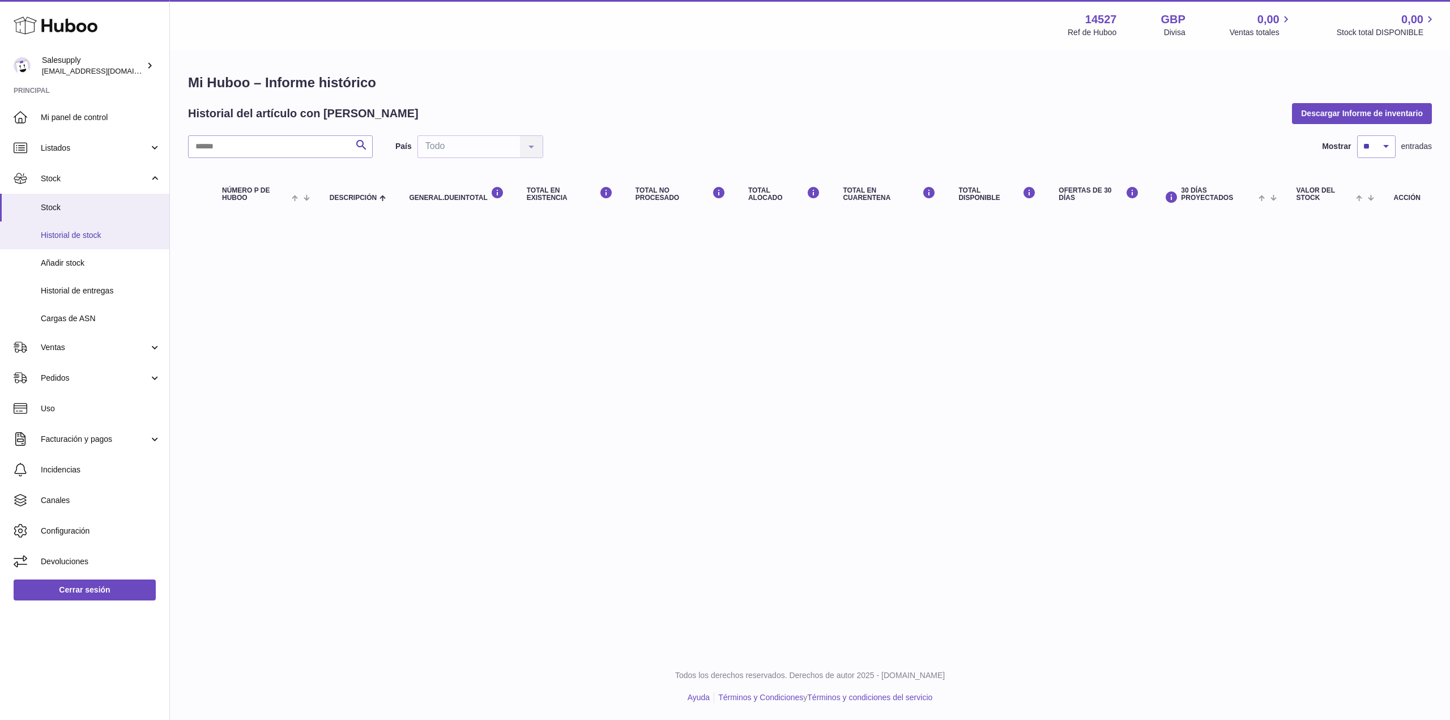
click at [82, 242] on link "Historial de stock" at bounding box center [84, 235] width 169 height 28
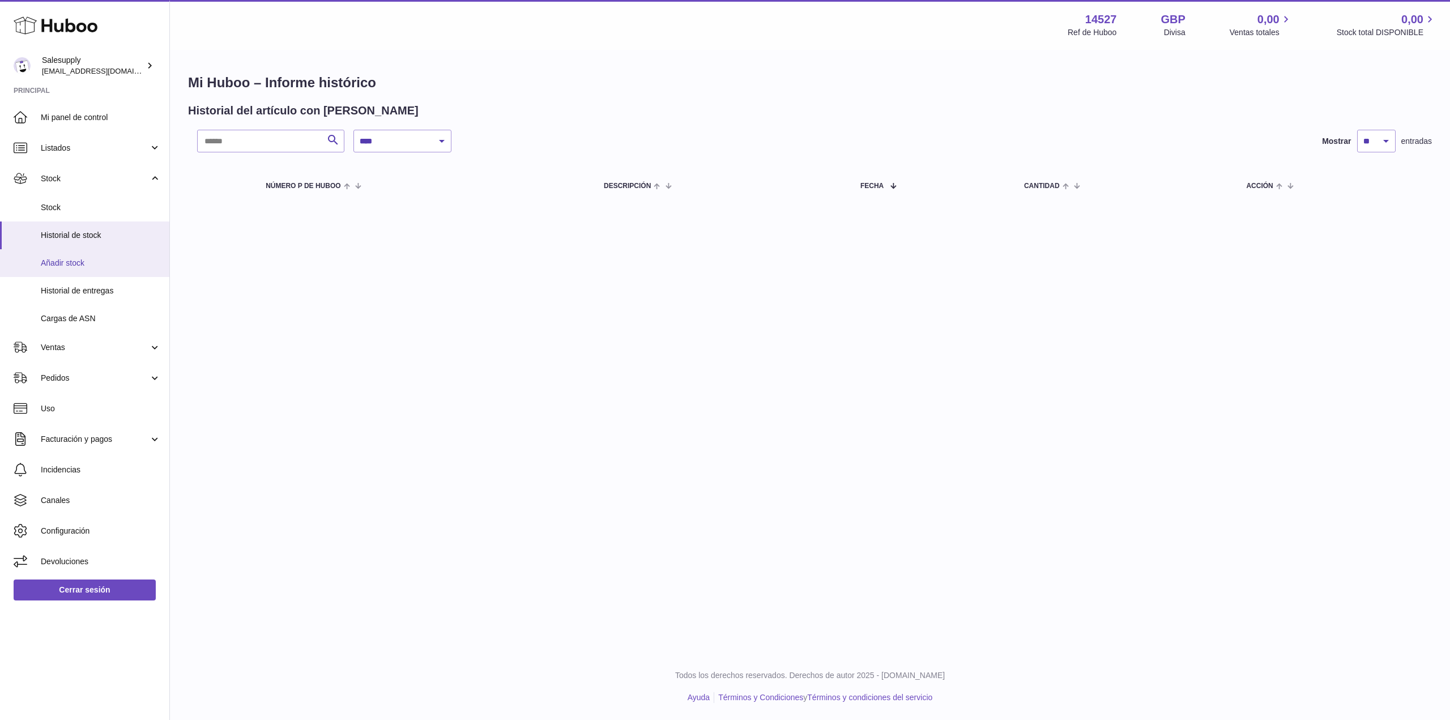
click at [76, 263] on span "Añadir stock" at bounding box center [101, 263] width 120 height 11
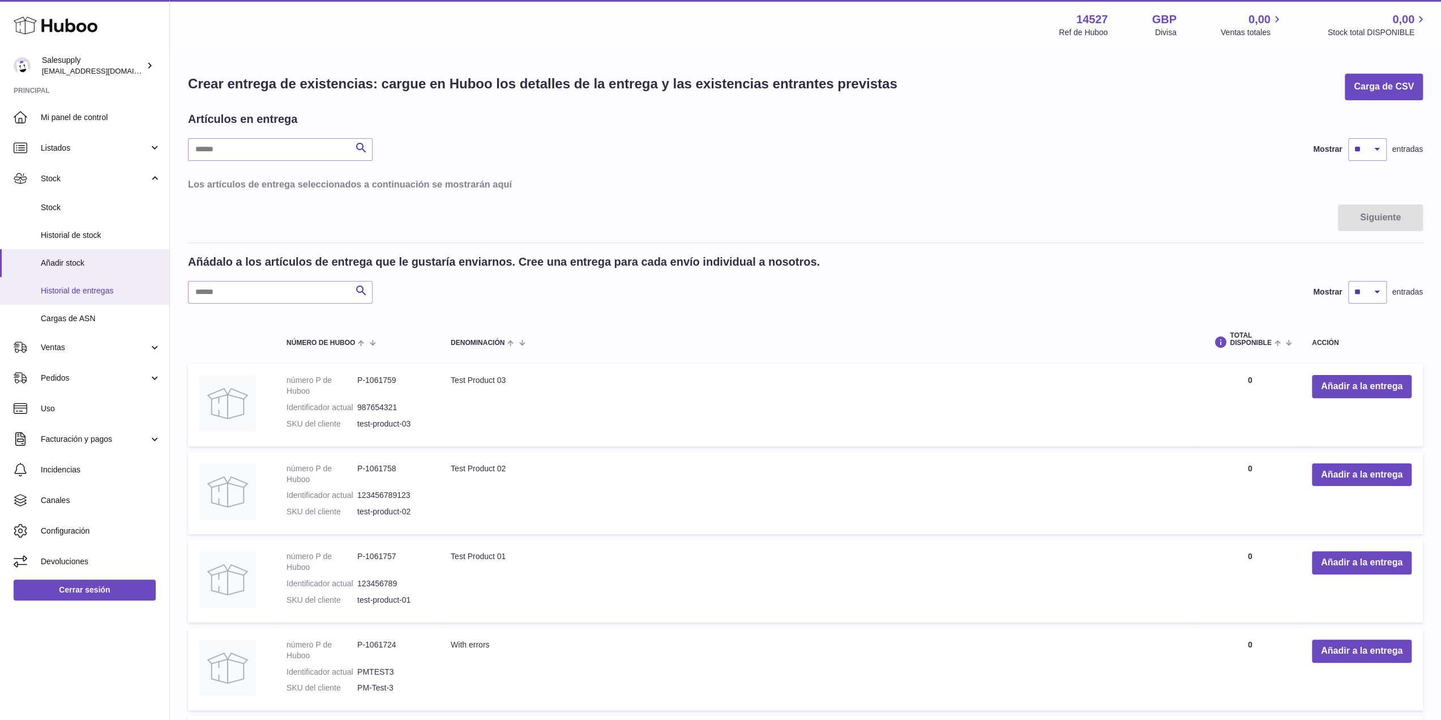
click at [101, 296] on link "Historial de entregas" at bounding box center [84, 291] width 169 height 28
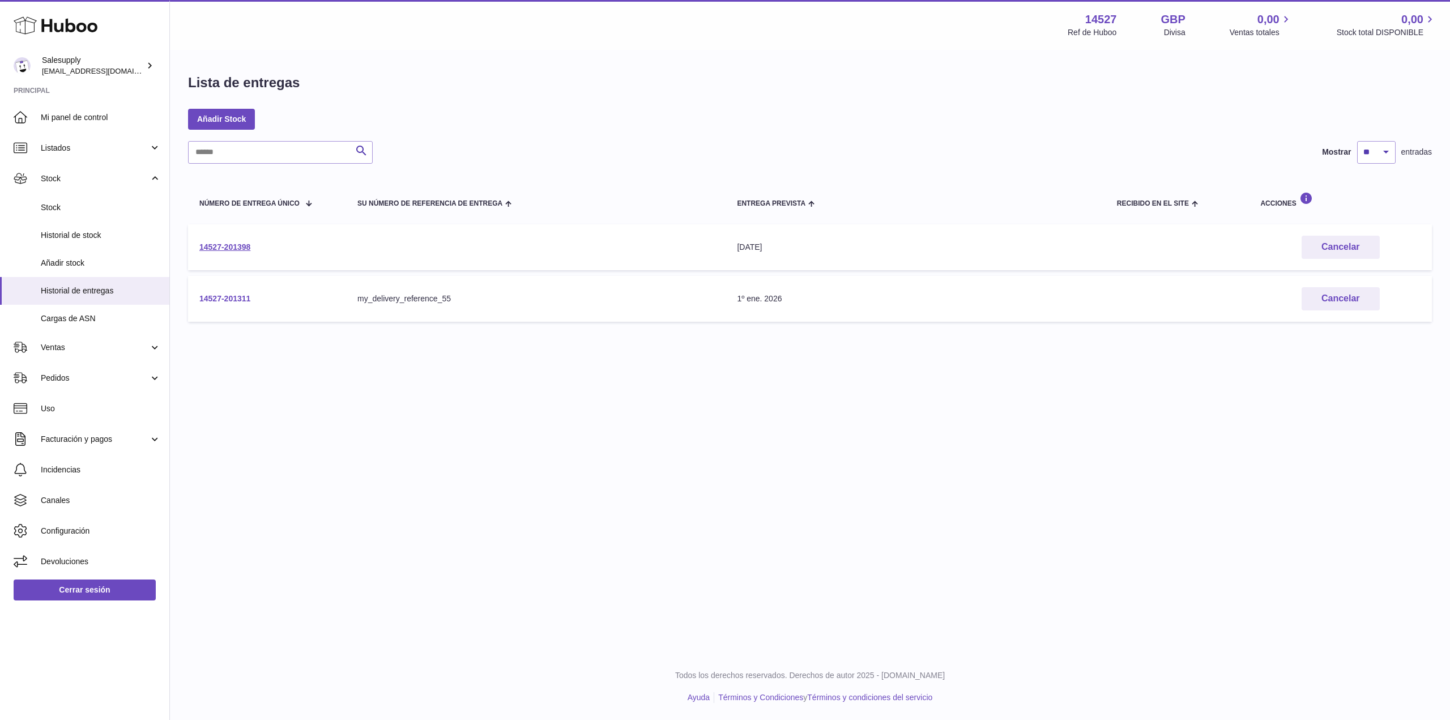
click at [233, 294] on link "14527-201311" at bounding box center [224, 298] width 51 height 9
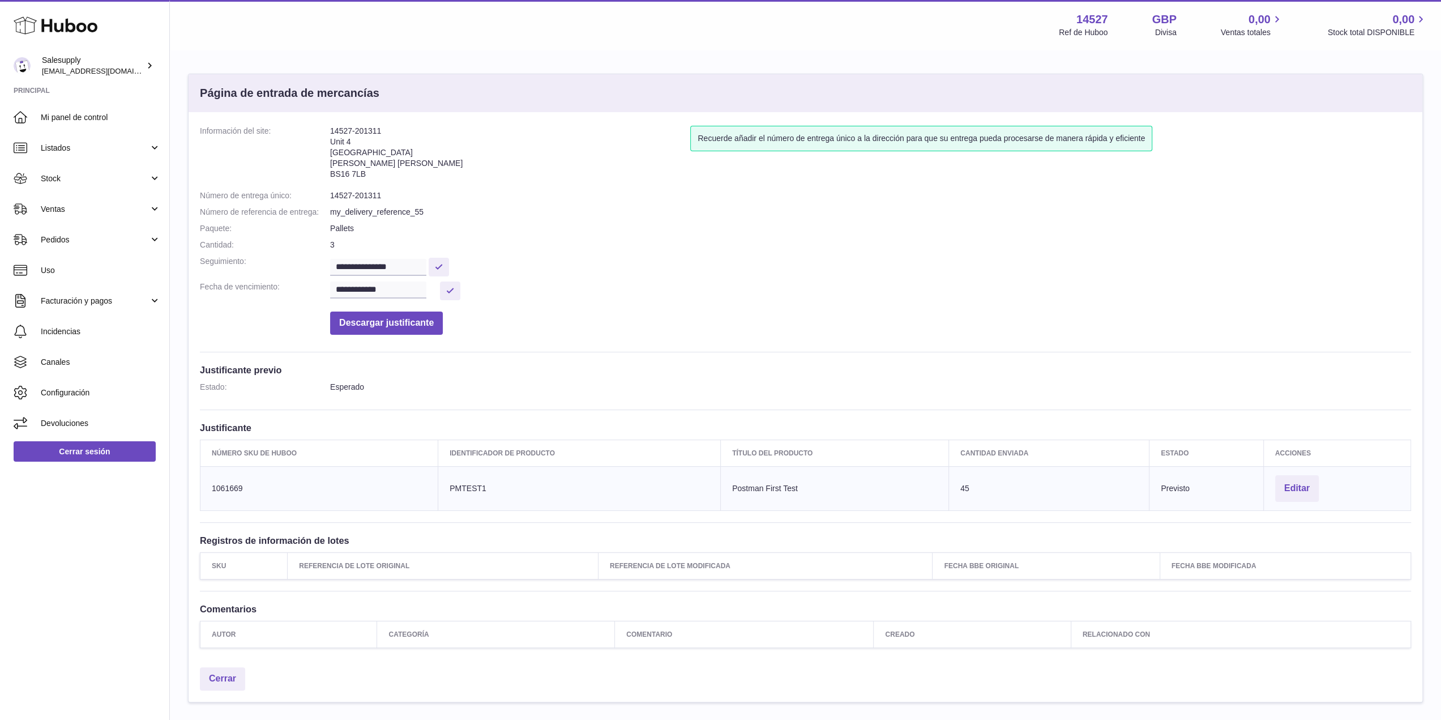
click at [241, 336] on dl "**********" at bounding box center [805, 233] width 1211 height 215
drag, startPoint x: 294, startPoint y: 251, endPoint x: 307, endPoint y: 244, distance: 14.5
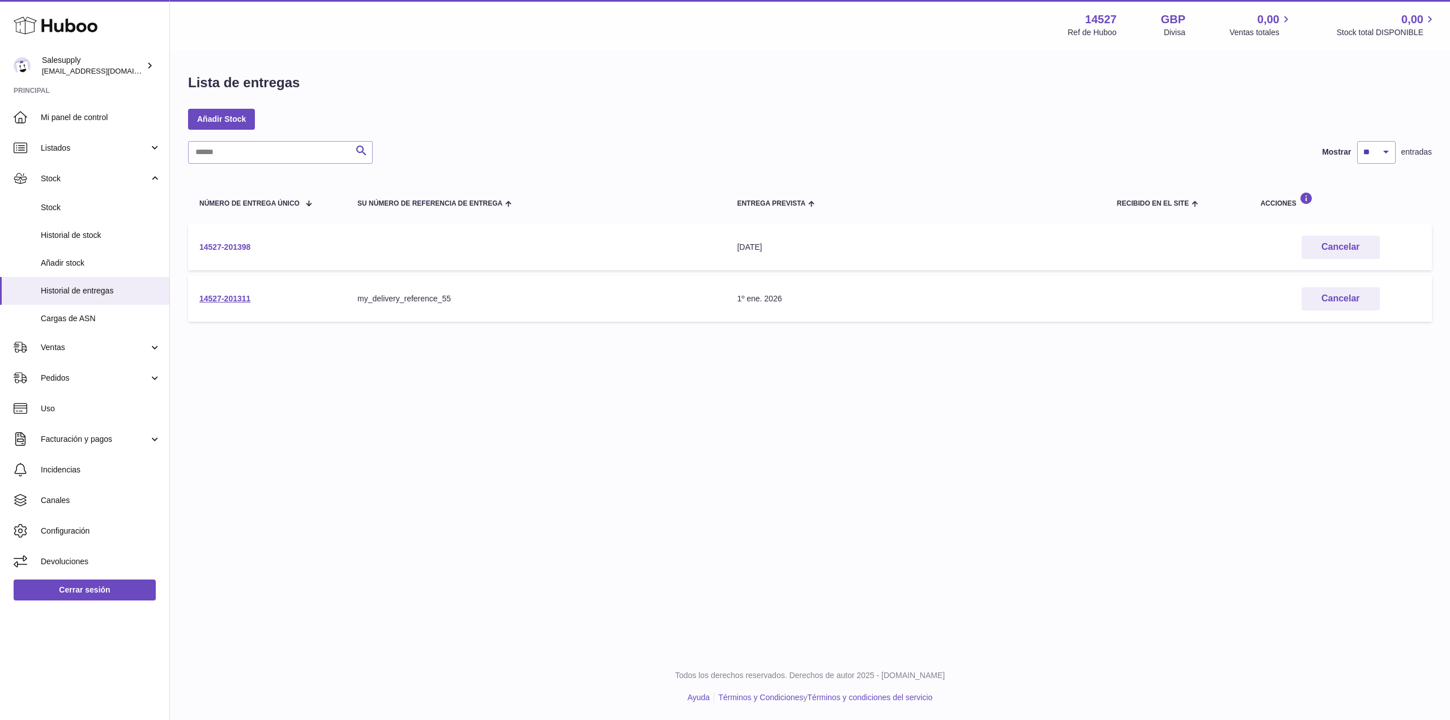
click at [230, 246] on link "14527-201398" at bounding box center [224, 246] width 51 height 9
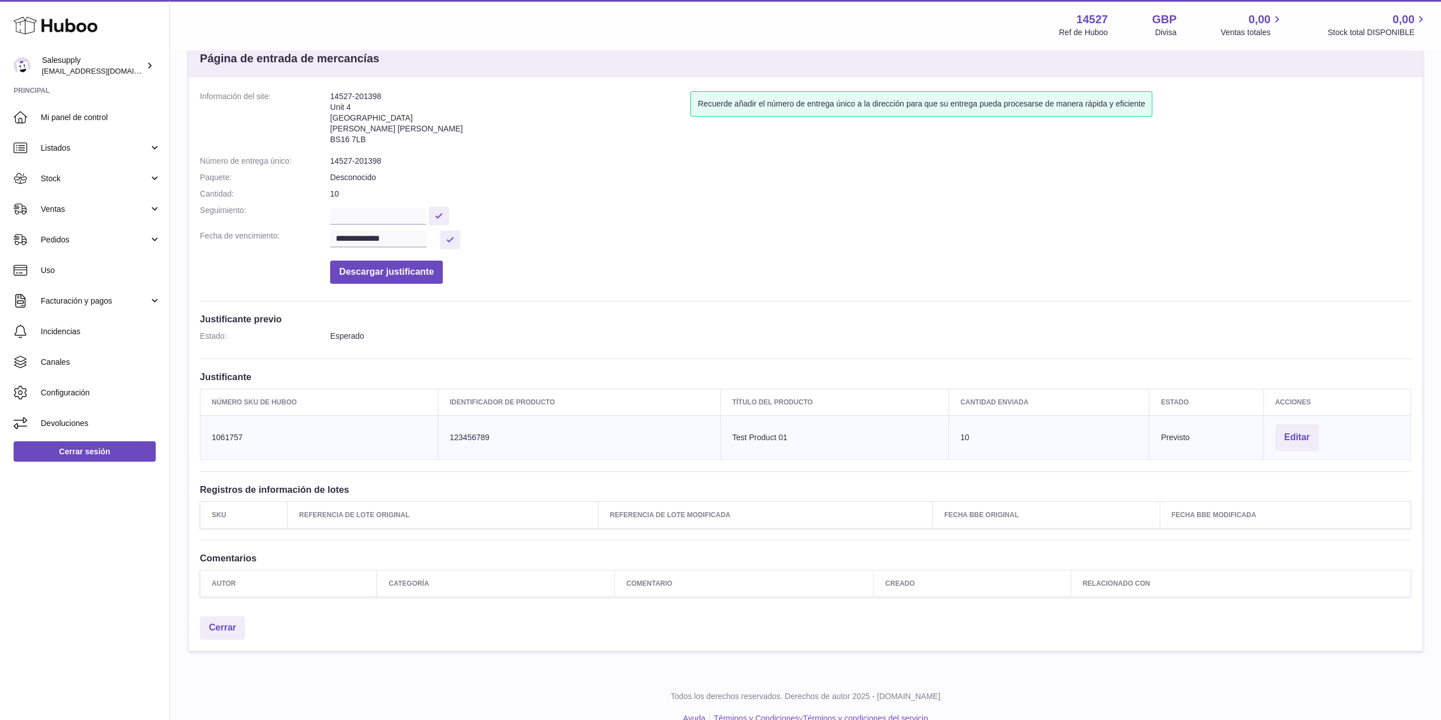
scroll to position [52, 0]
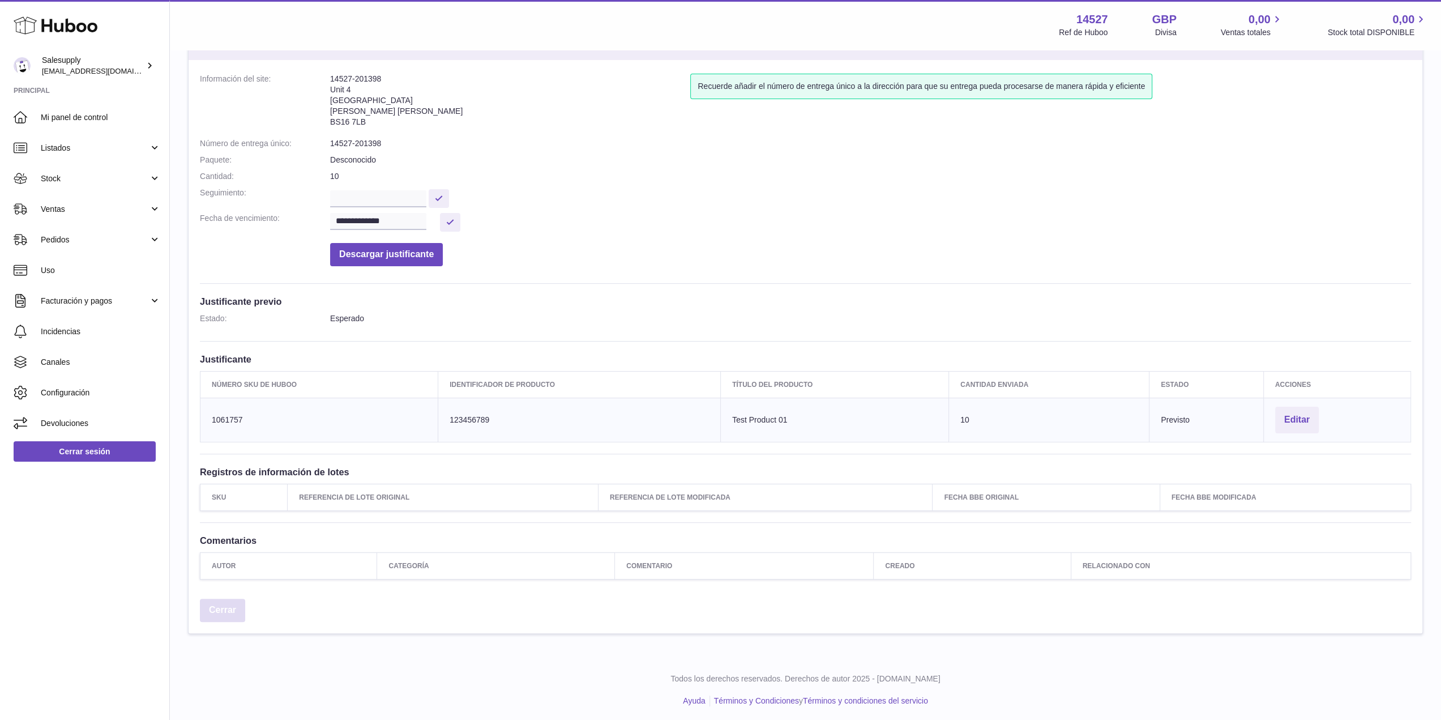
click at [228, 603] on link "Cerrar" at bounding box center [222, 610] width 45 height 23
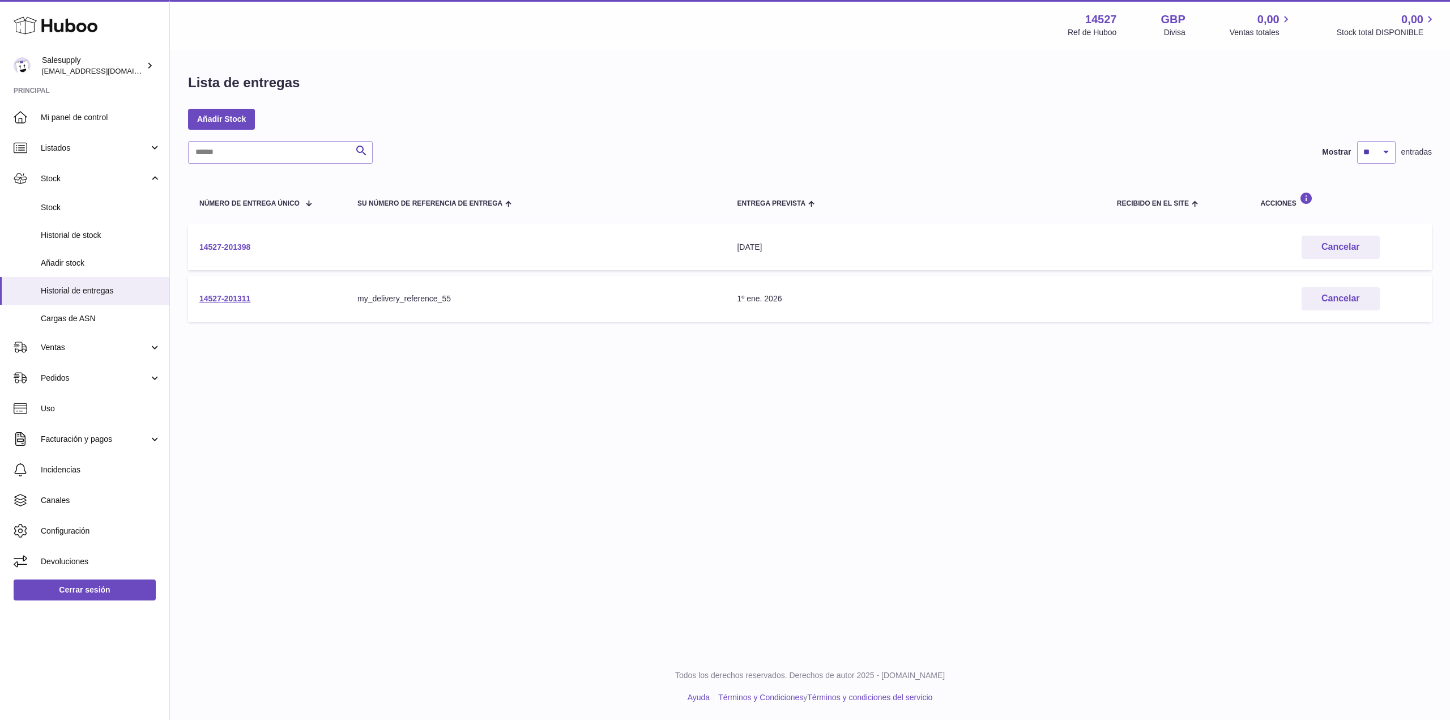
click at [238, 247] on link "14527-201398" at bounding box center [224, 246] width 51 height 9
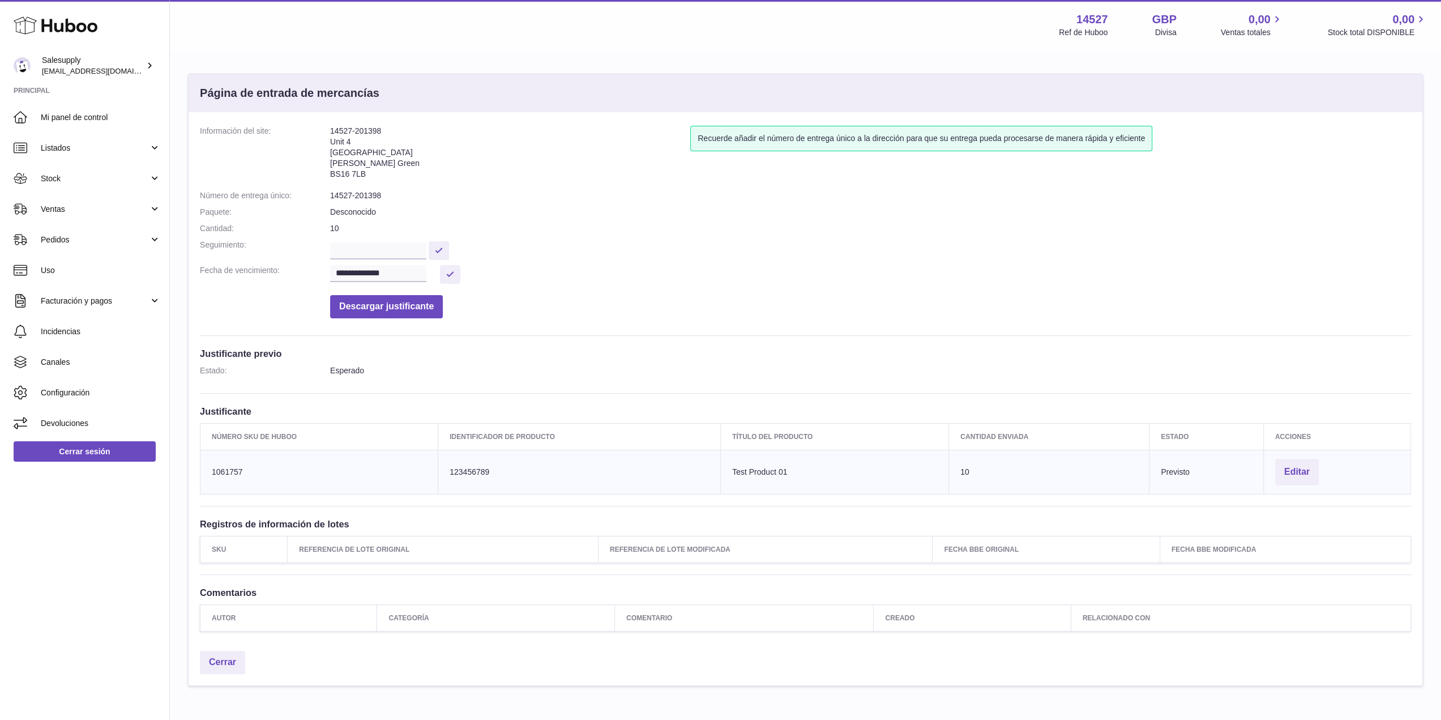
scroll to position [52, 0]
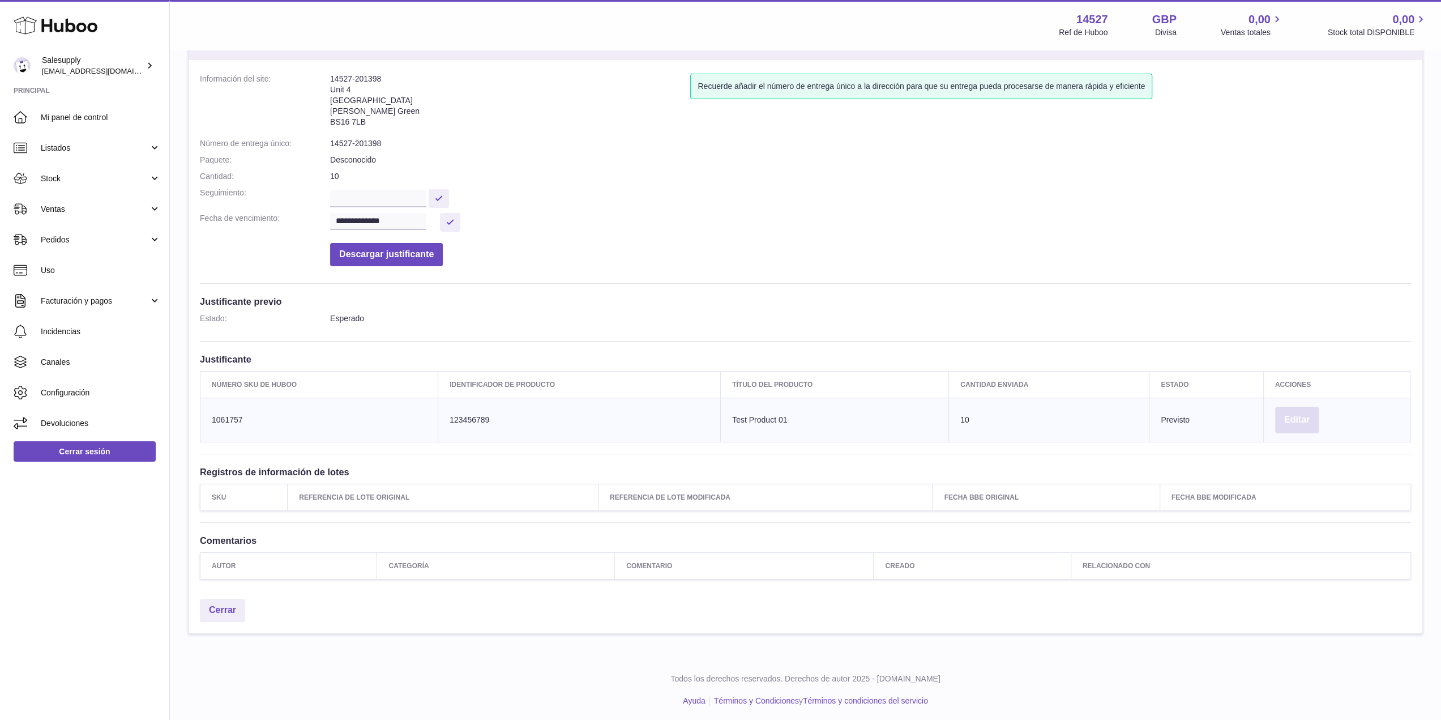
click at [1285, 414] on button "Editar" at bounding box center [1297, 420] width 44 height 27
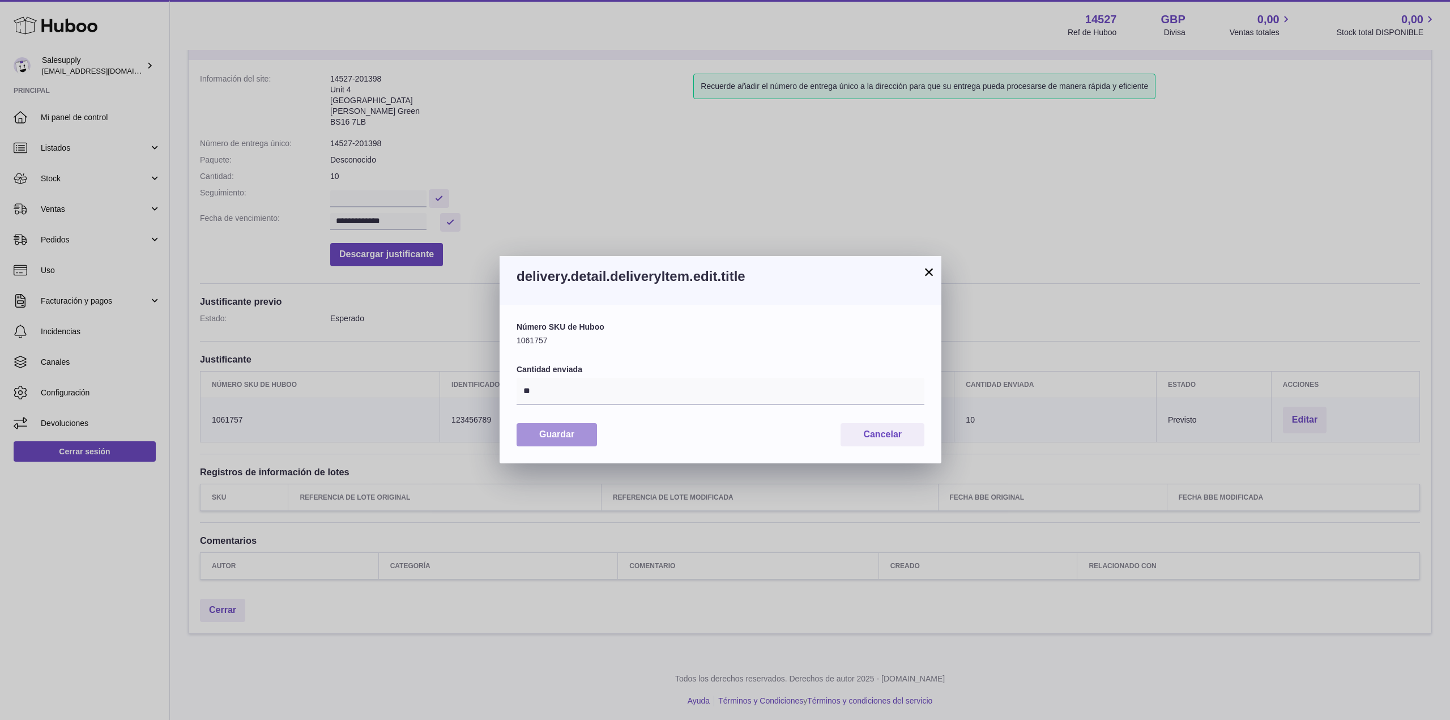
click at [558, 432] on button "Guardar" at bounding box center [556, 434] width 80 height 23
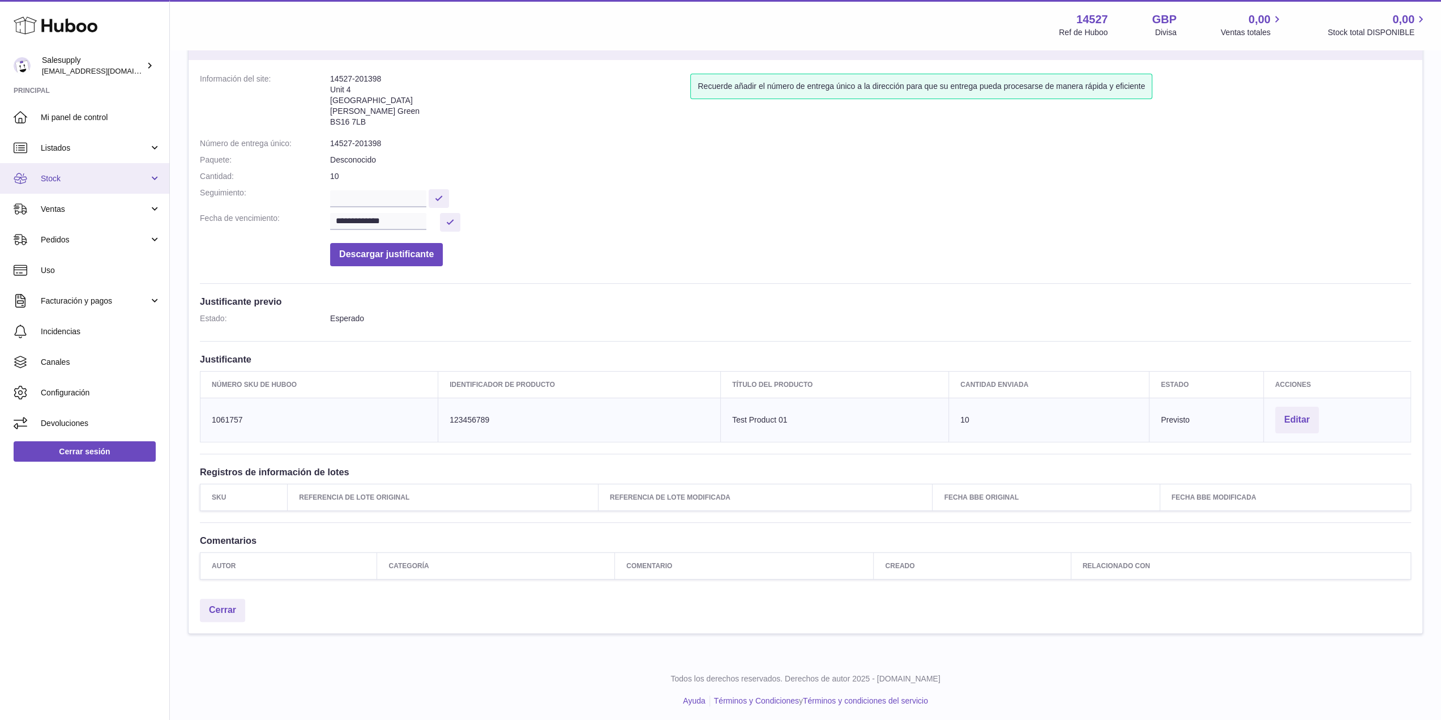
click at [77, 170] on link "Stock" at bounding box center [84, 178] width 169 height 31
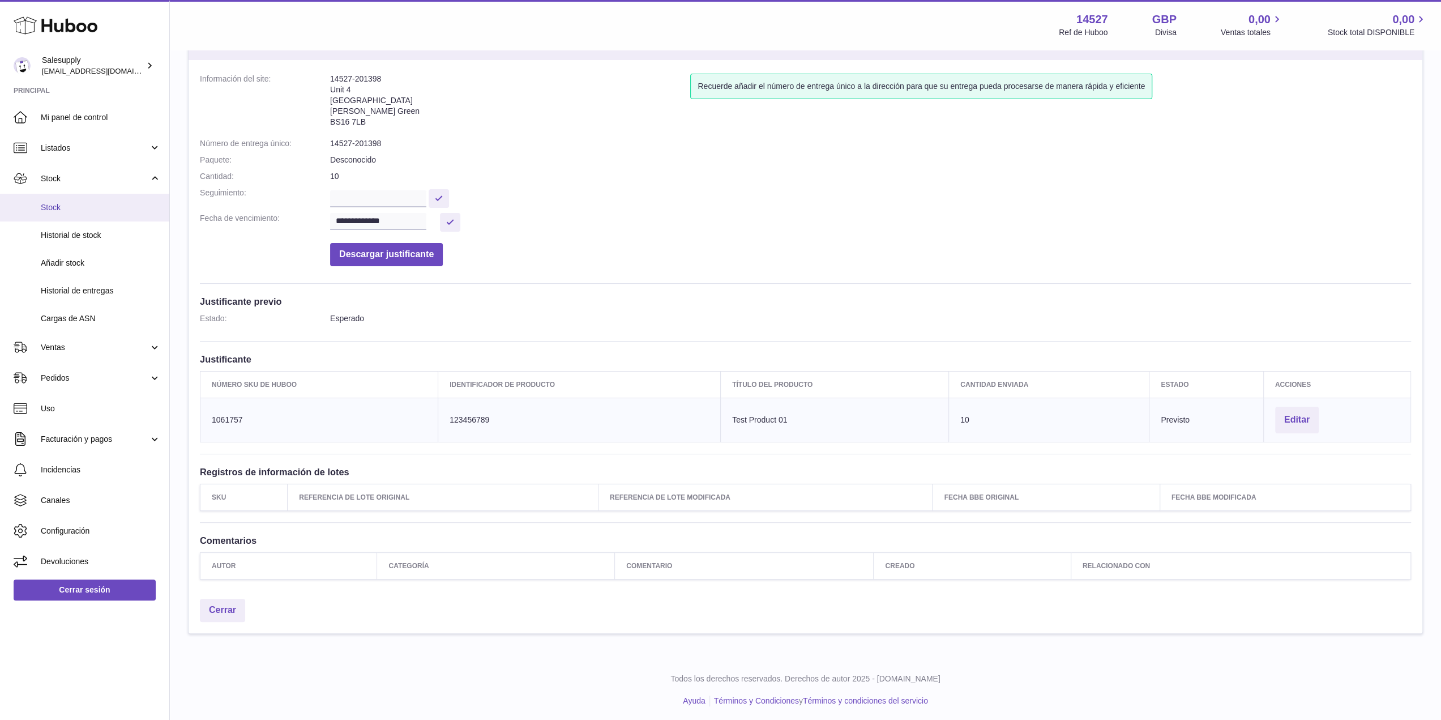
click at [64, 202] on span "Stock" at bounding box center [101, 207] width 120 height 11
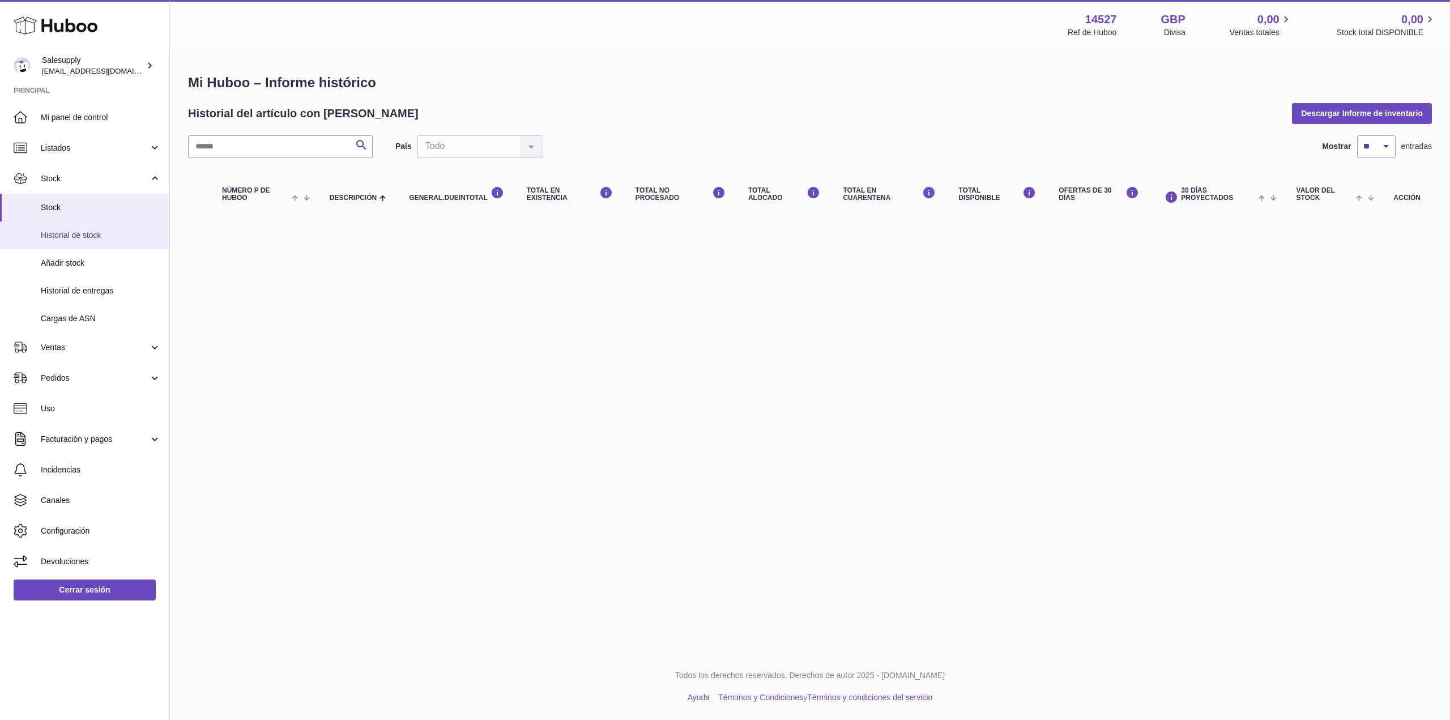
click at [79, 244] on link "Historial de stock" at bounding box center [84, 235] width 169 height 28
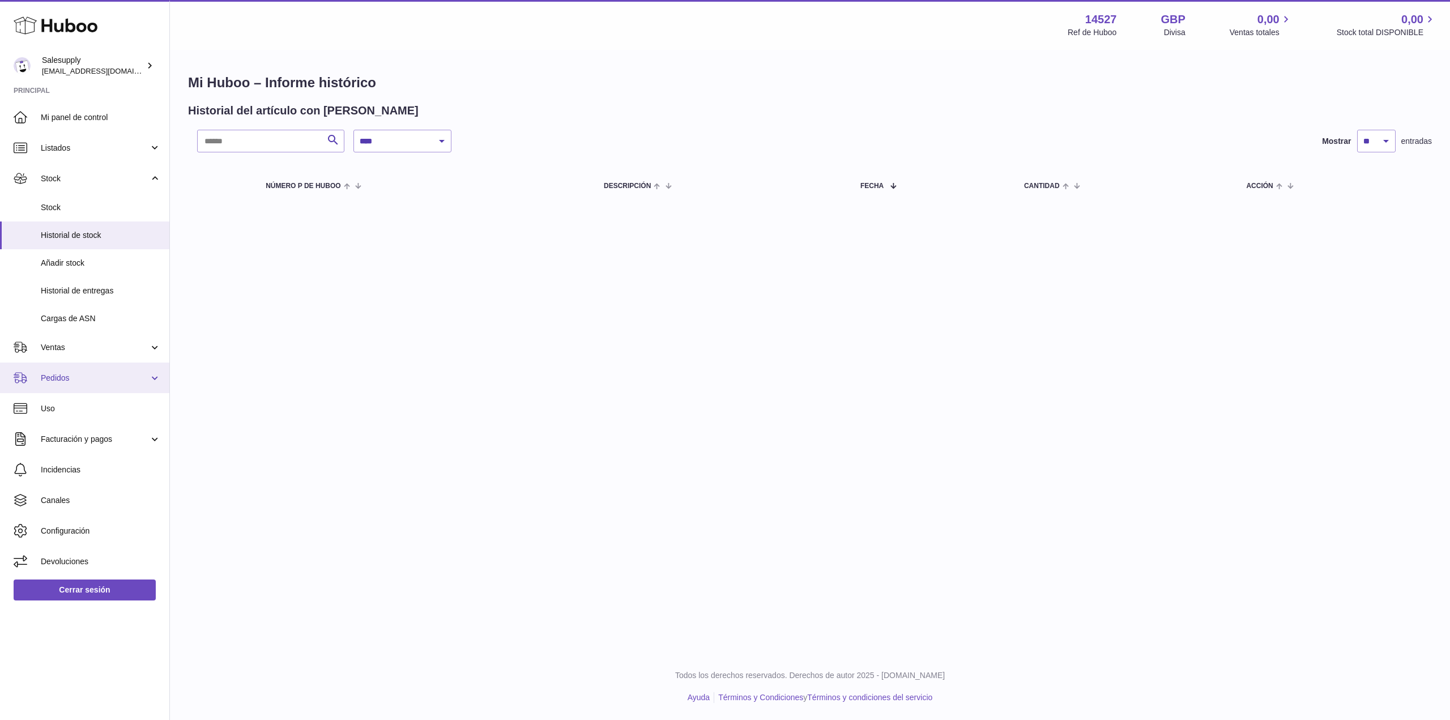
click at [105, 378] on span "Pedidos" at bounding box center [95, 378] width 108 height 11
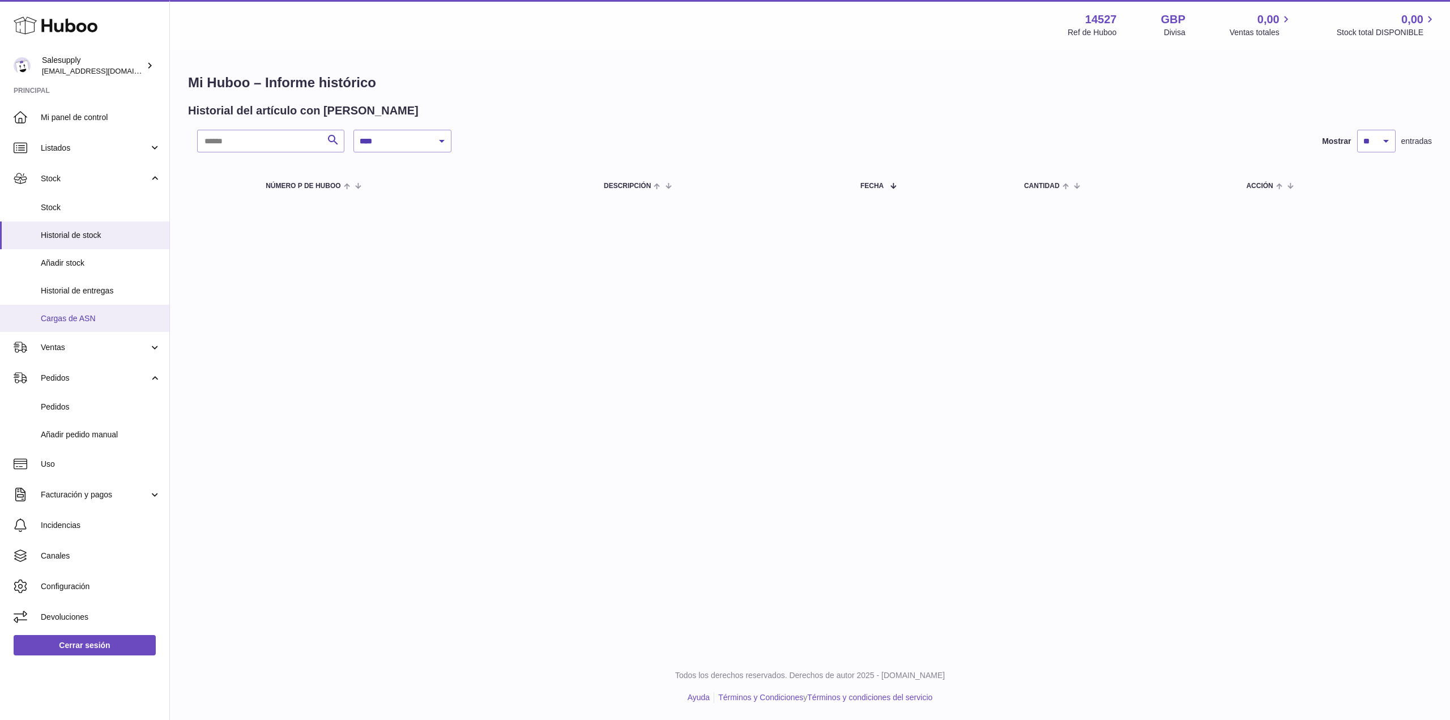
click at [80, 321] on span "Cargas de ASN" at bounding box center [101, 318] width 120 height 11
